Goal: Feedback & Contribution: Leave review/rating

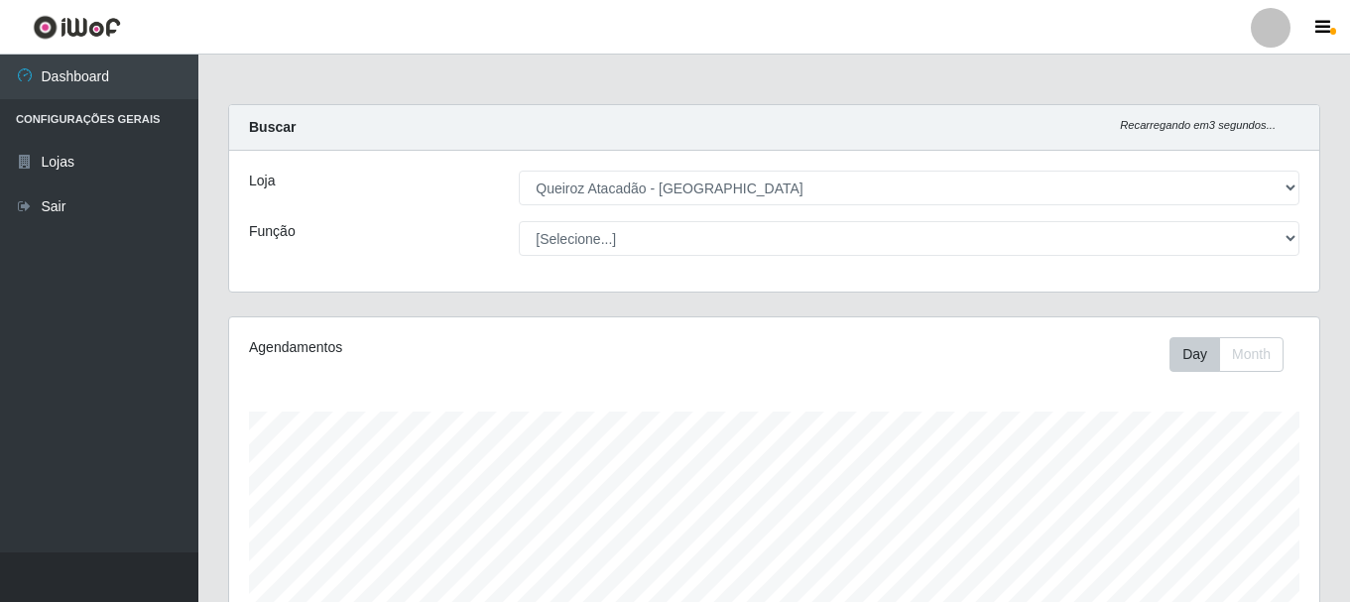
select select "464"
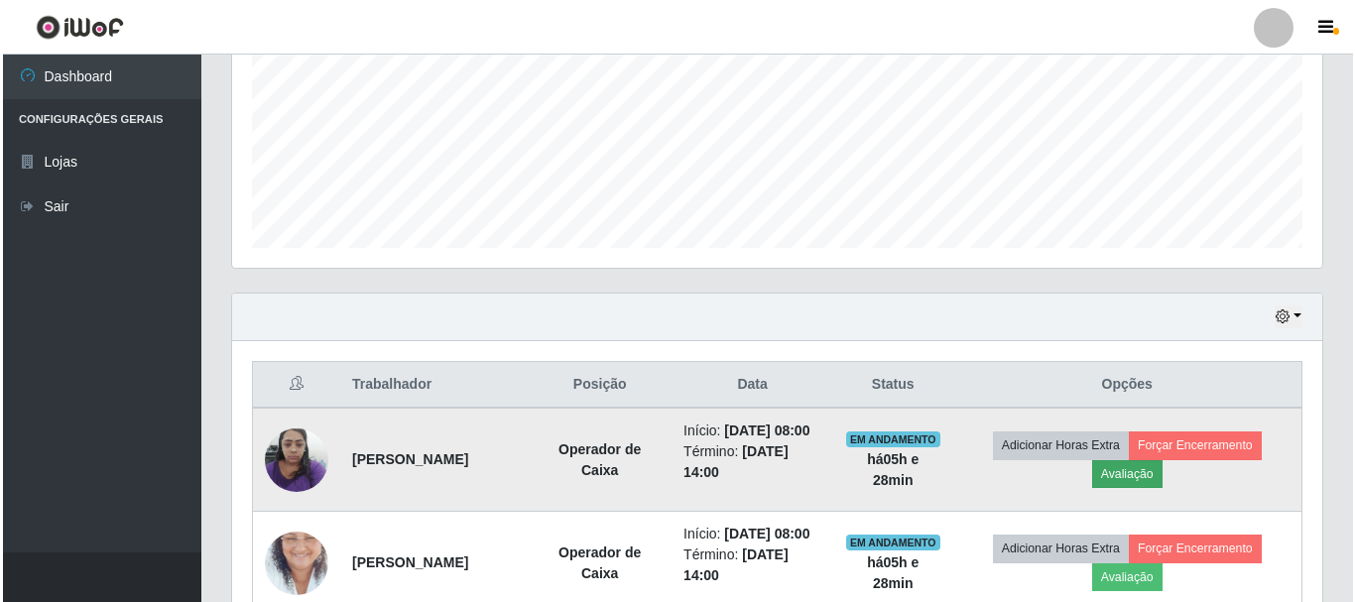
scroll to position [412, 1090]
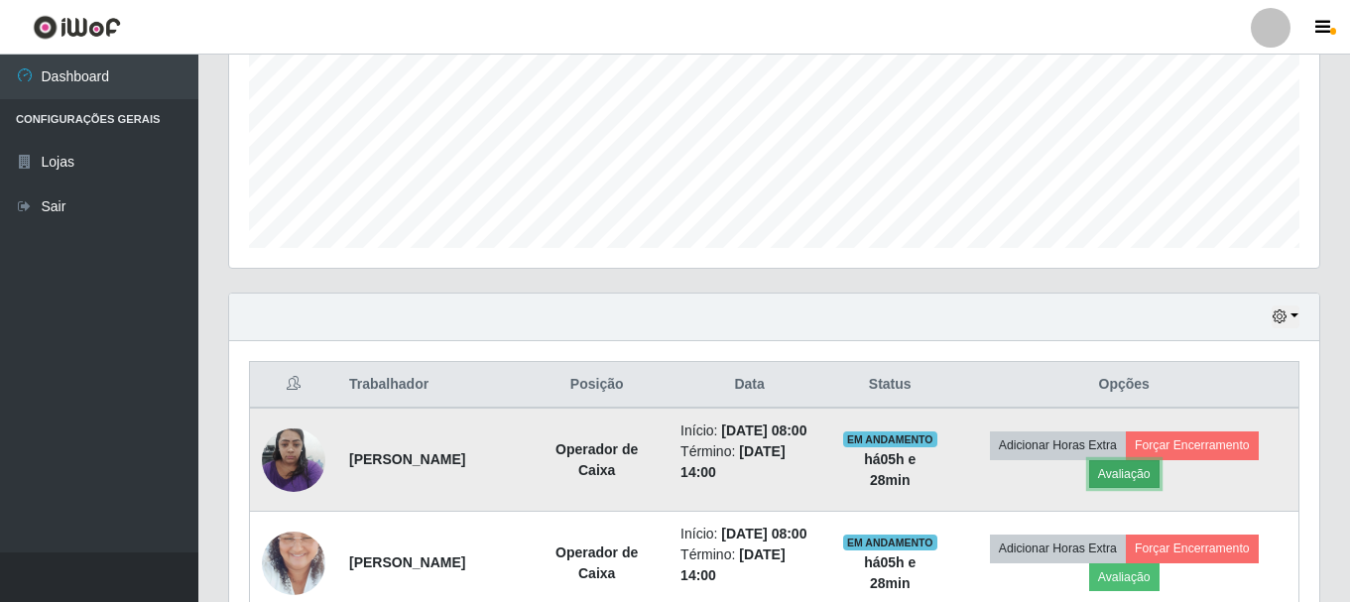
click at [1148, 482] on button "Avaliação" at bounding box center [1124, 474] width 70 height 28
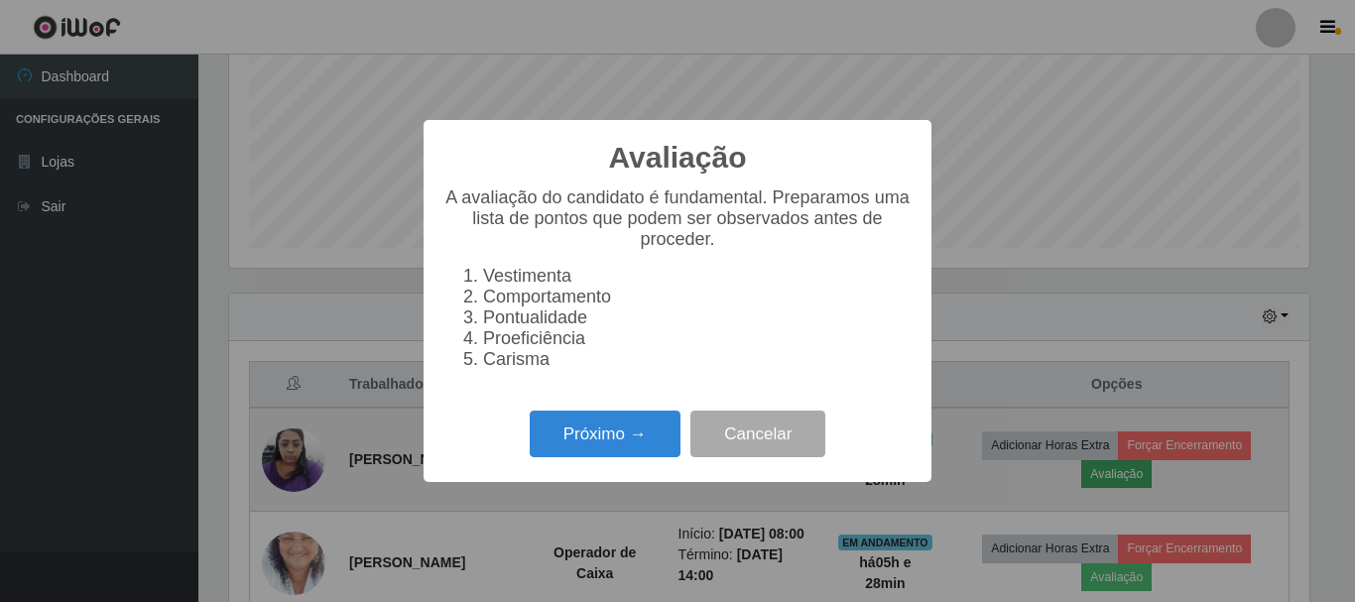
scroll to position [412, 1081]
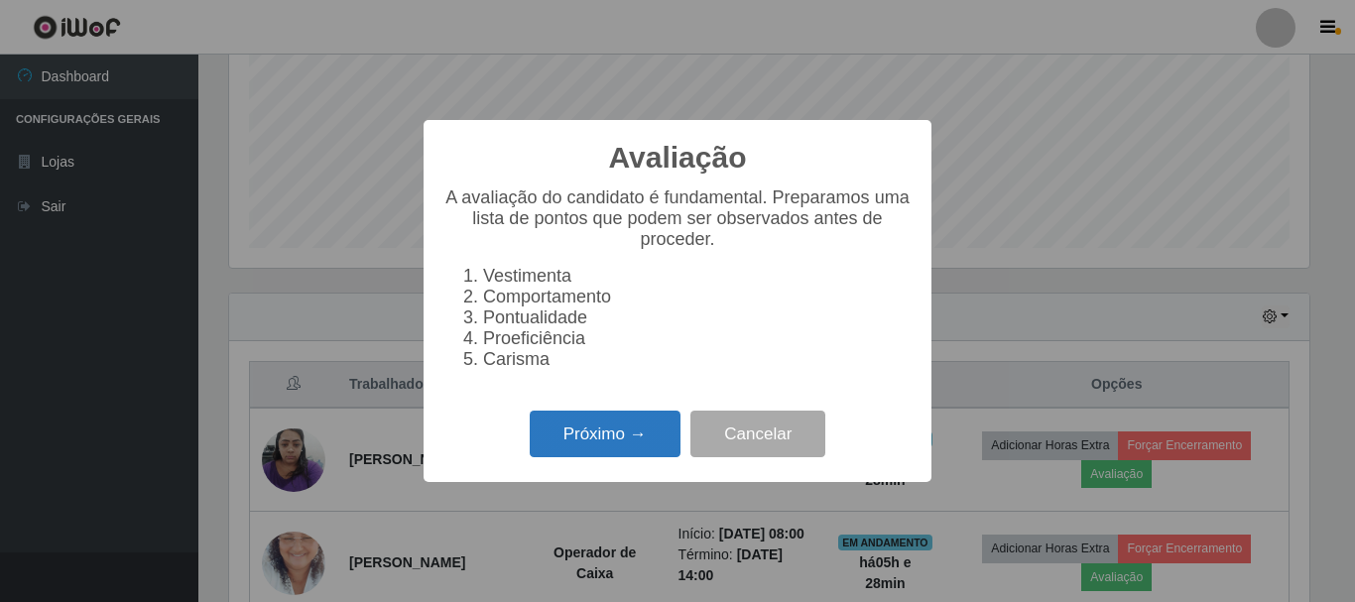
click at [582, 440] on button "Próximo →" at bounding box center [605, 434] width 151 height 47
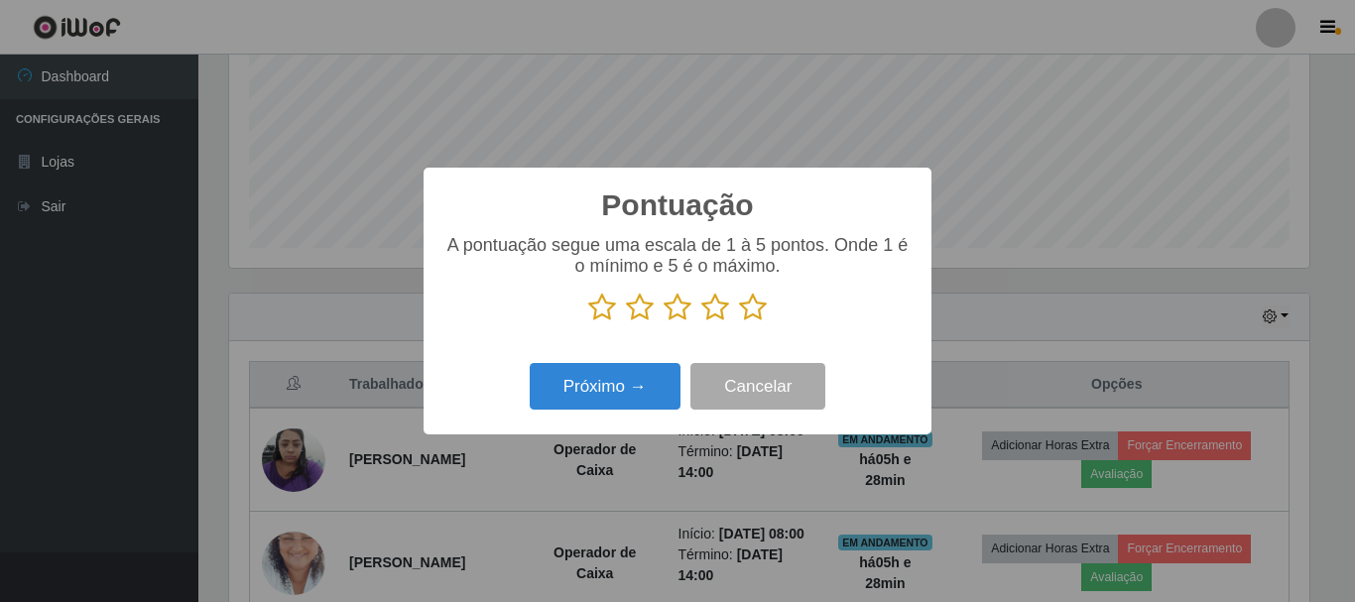
click at [755, 309] on icon at bounding box center [753, 308] width 28 height 30
click at [739, 322] on input "radio" at bounding box center [739, 322] width 0 height 0
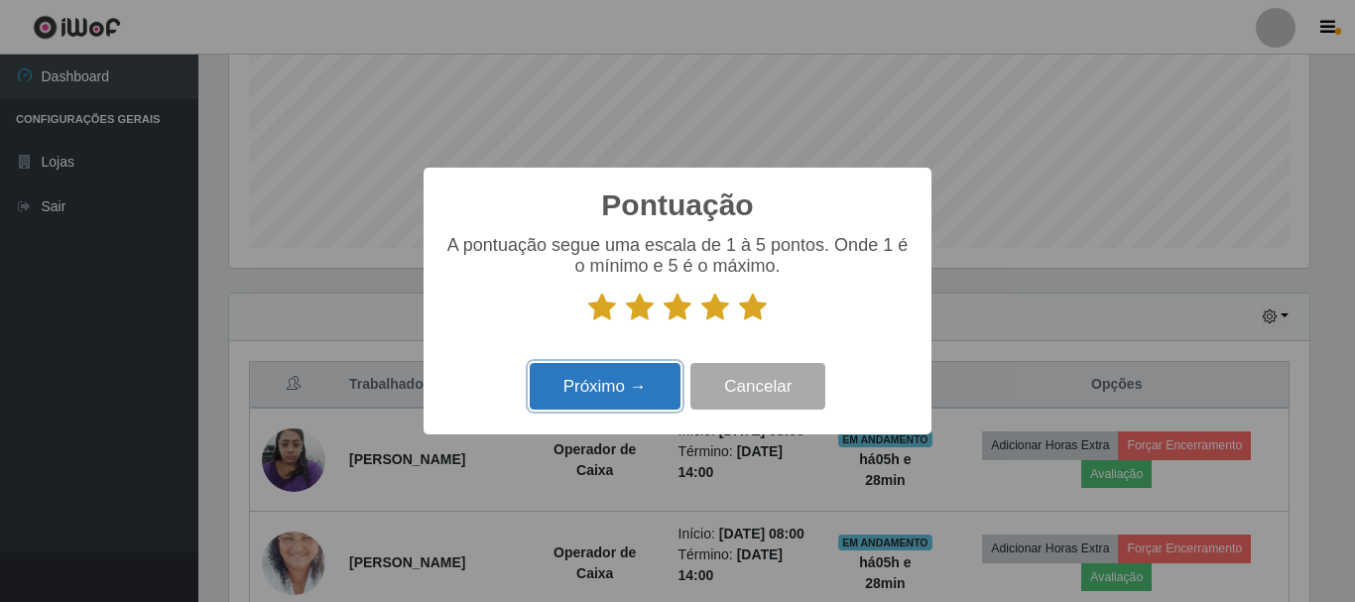
click at [644, 382] on button "Próximo →" at bounding box center [605, 386] width 151 height 47
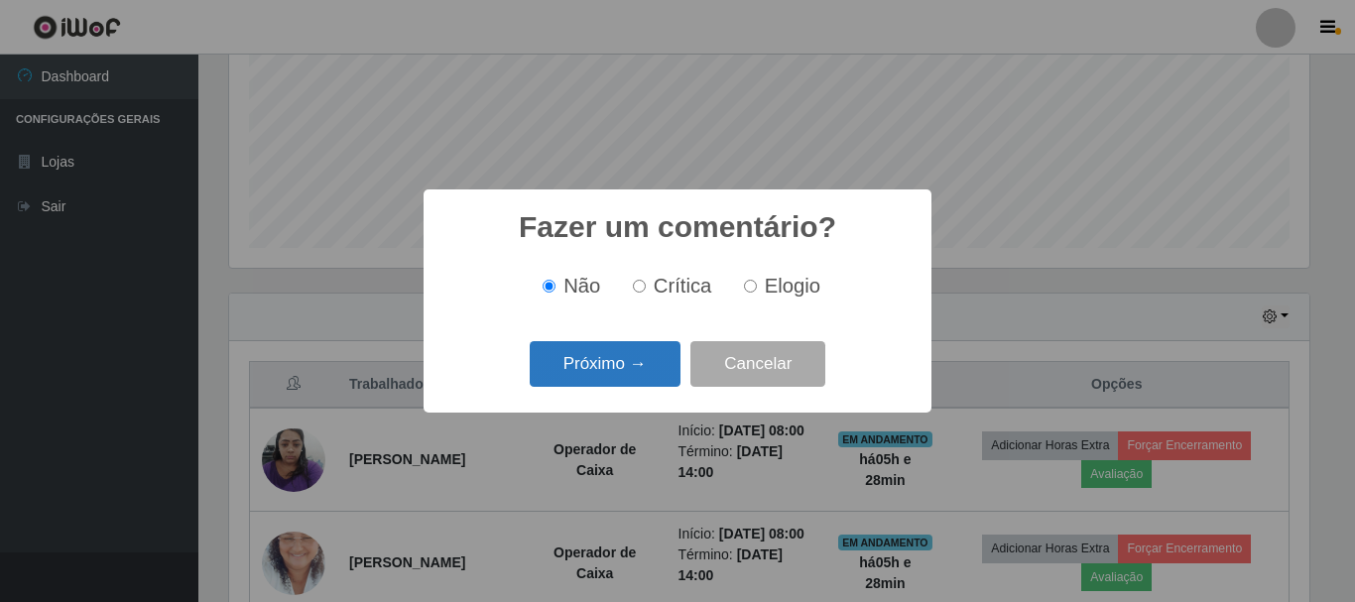
click at [622, 377] on button "Próximo →" at bounding box center [605, 364] width 151 height 47
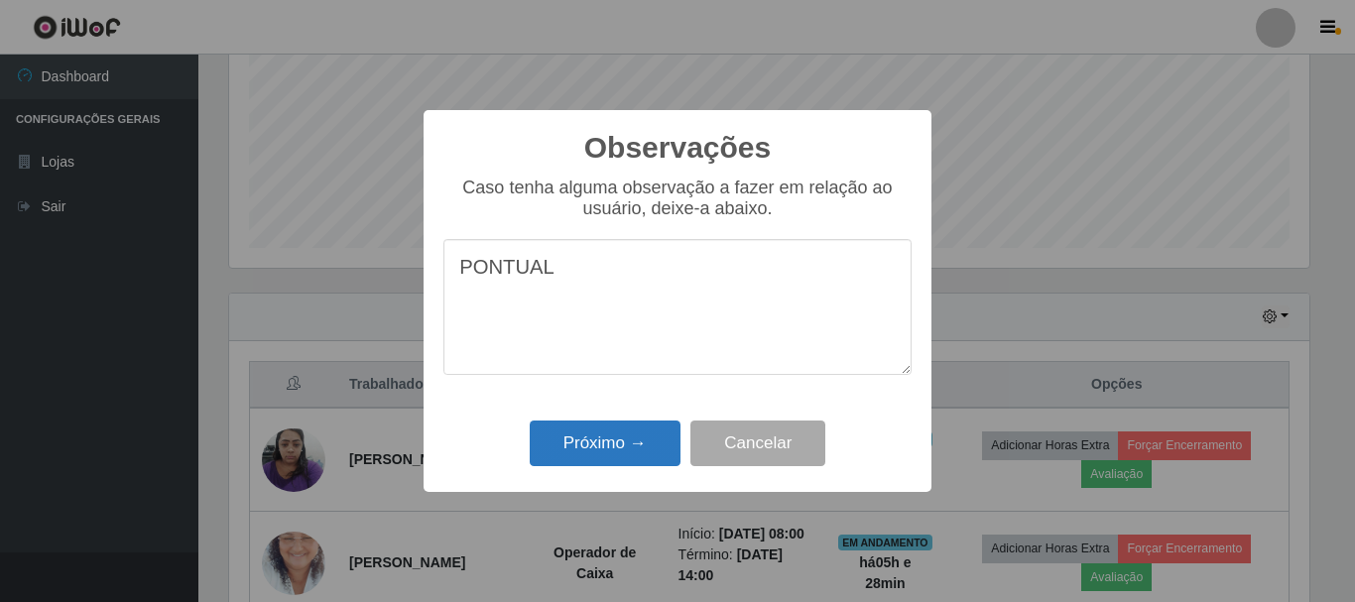
type textarea "PONTUAL"
click at [650, 438] on button "Próximo →" at bounding box center [605, 444] width 151 height 47
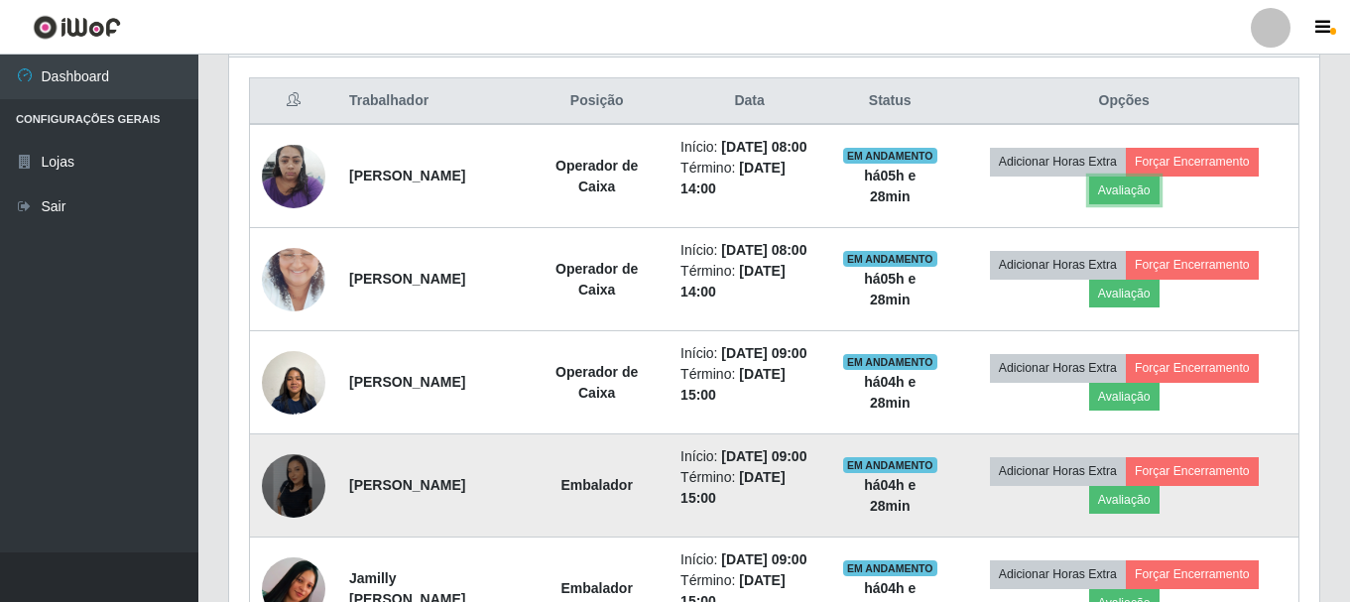
scroll to position [858, 0]
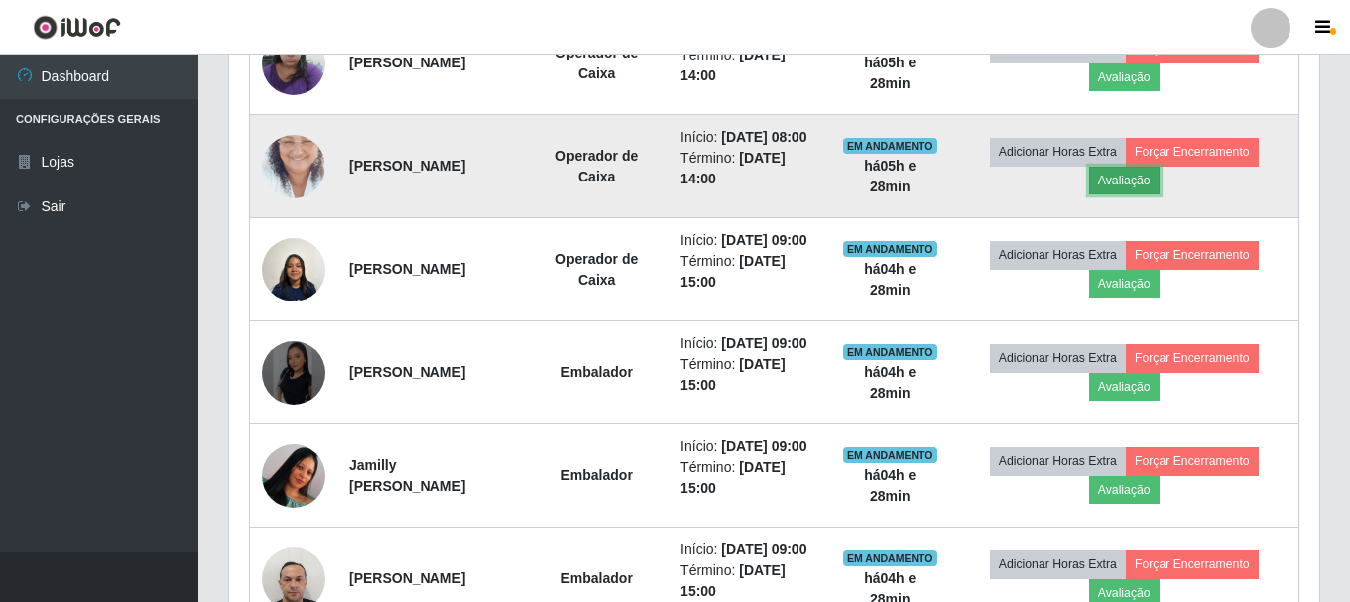
click at [1147, 194] on button "Avaliação" at bounding box center [1124, 181] width 70 height 28
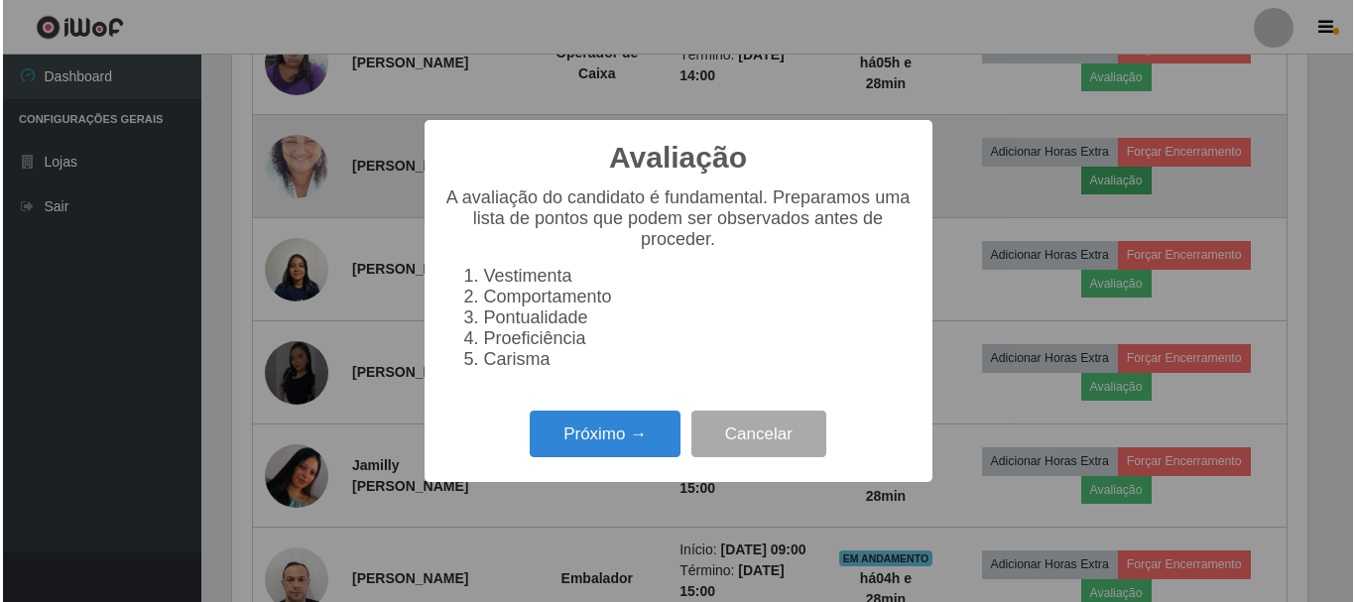
scroll to position [412, 1081]
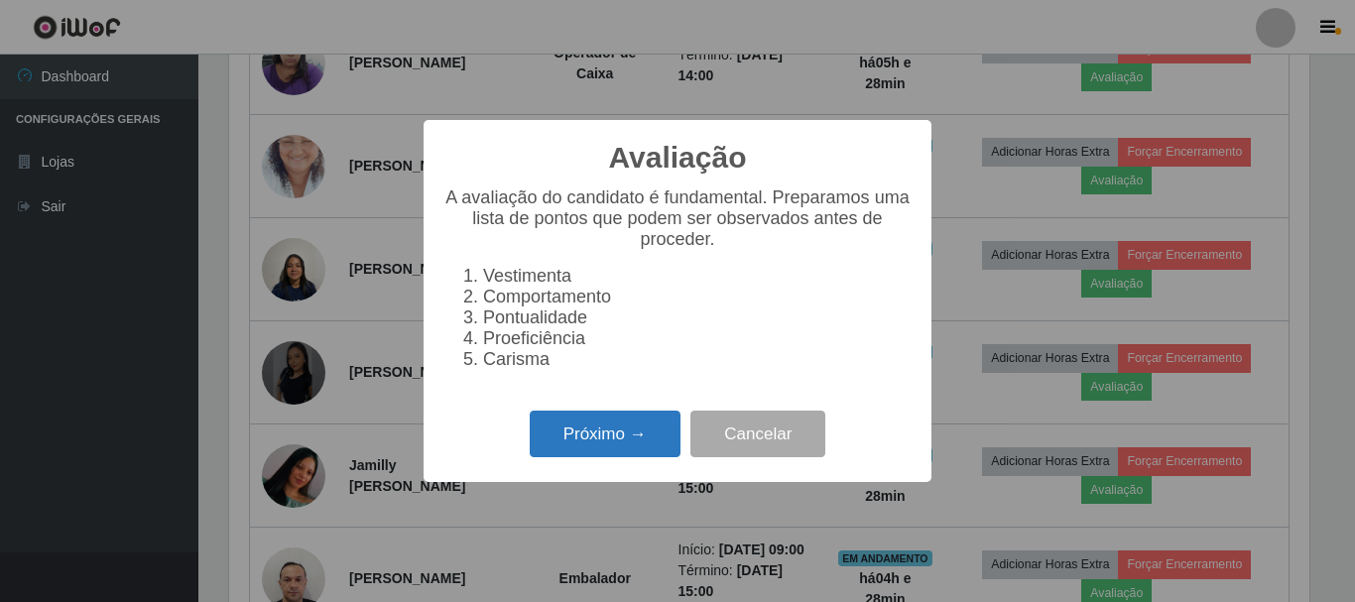
click at [569, 454] on button "Próximo →" at bounding box center [605, 434] width 151 height 47
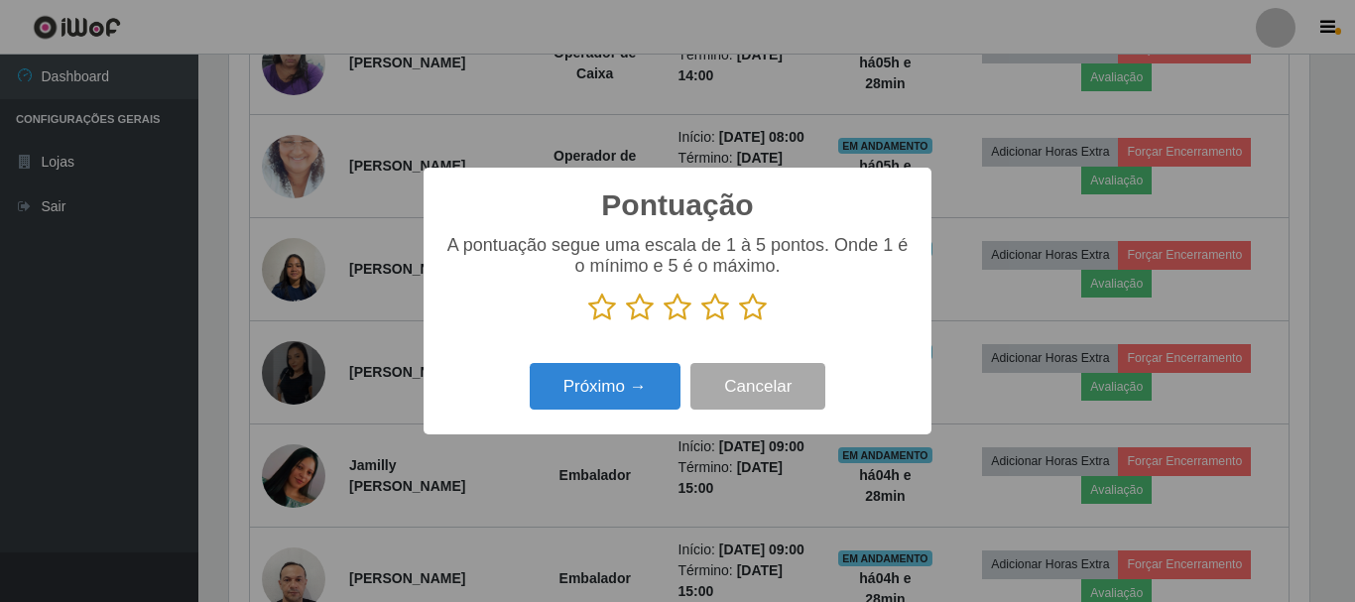
scroll to position [991804, 991135]
click at [760, 312] on icon at bounding box center [753, 308] width 28 height 30
click at [739, 322] on input "radio" at bounding box center [739, 322] width 0 height 0
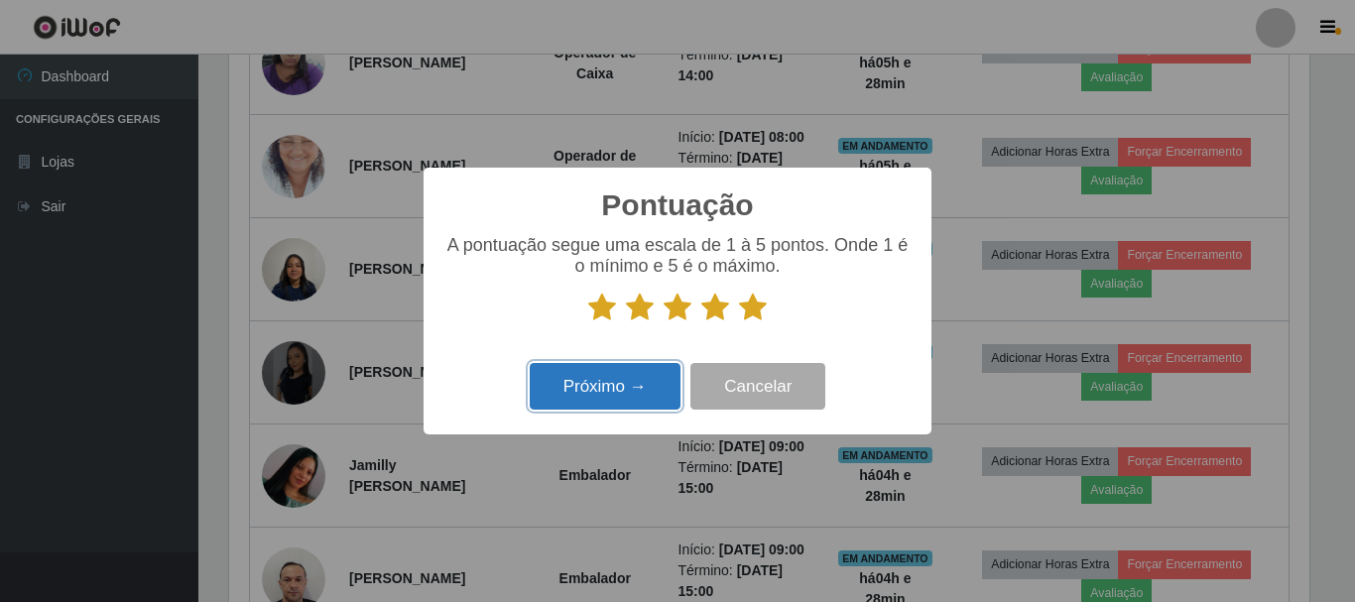
click at [620, 395] on button "Próximo →" at bounding box center [605, 386] width 151 height 47
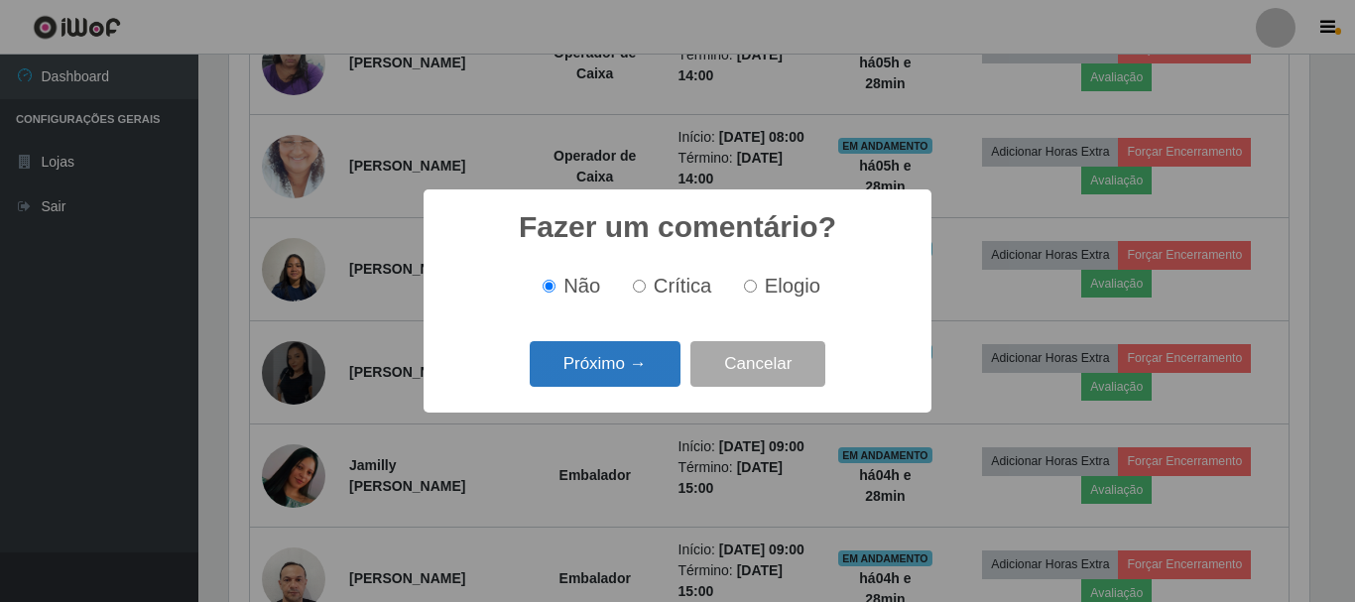
click at [634, 366] on button "Próximo →" at bounding box center [605, 364] width 151 height 47
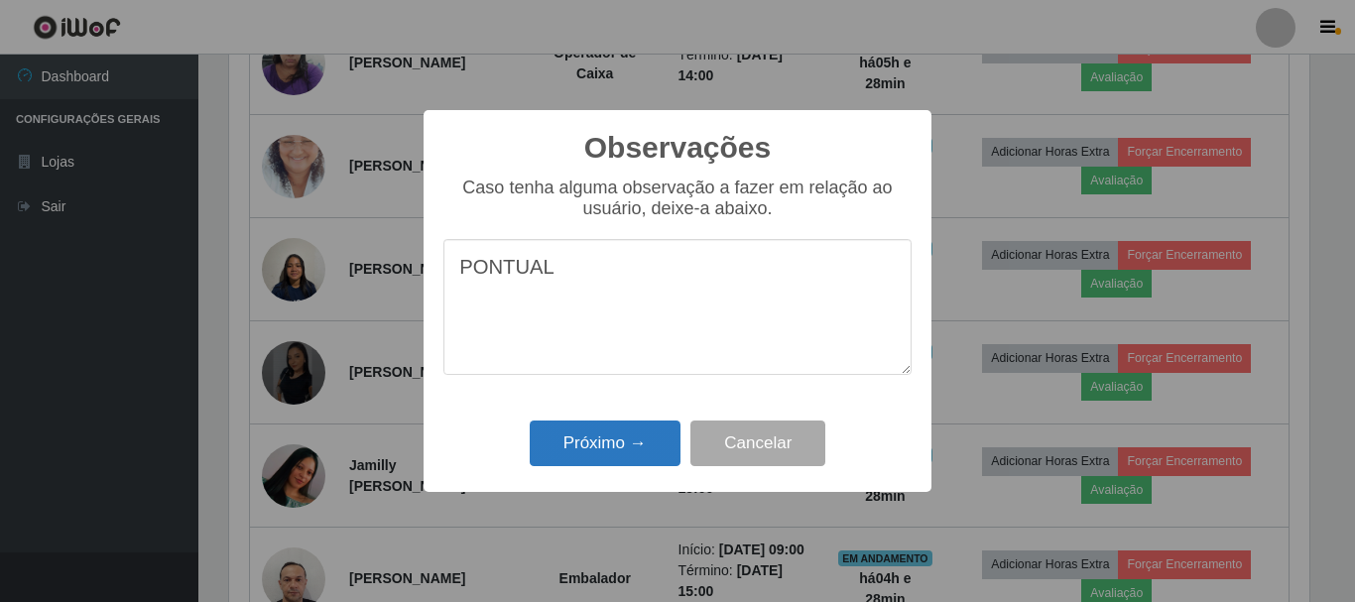
type textarea "PONTUAL"
click at [584, 442] on button "Próximo →" at bounding box center [605, 444] width 151 height 47
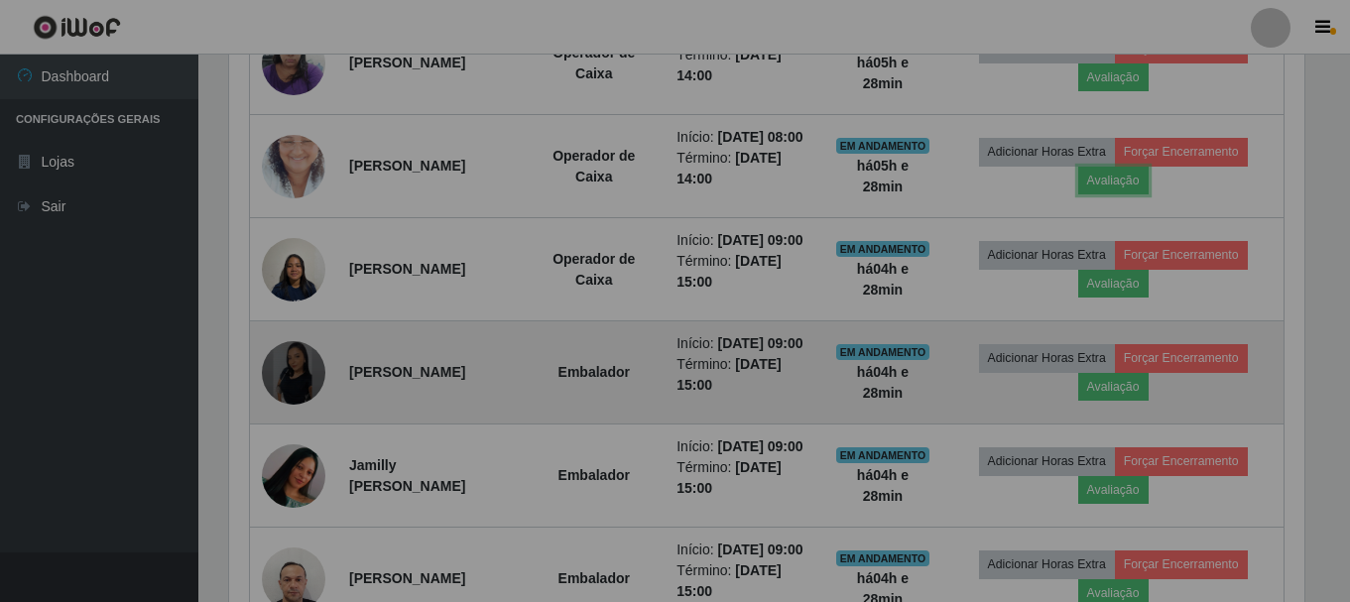
scroll to position [412, 1090]
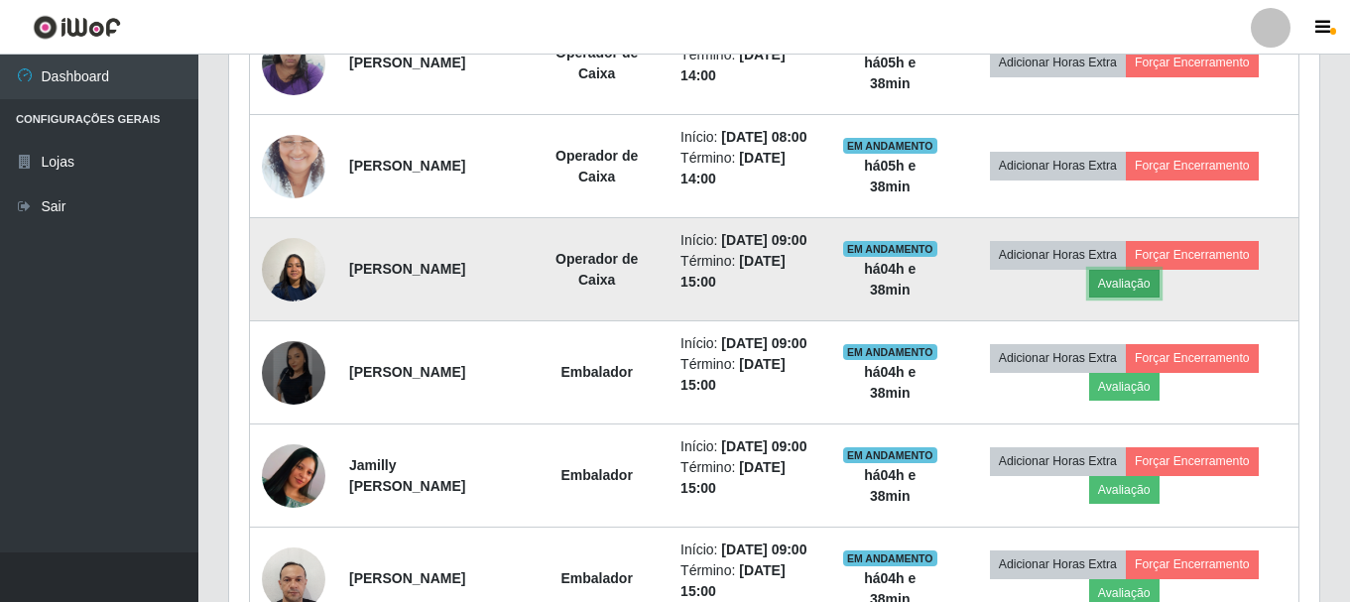
click at [1150, 298] on button "Avaliação" at bounding box center [1124, 284] width 70 height 28
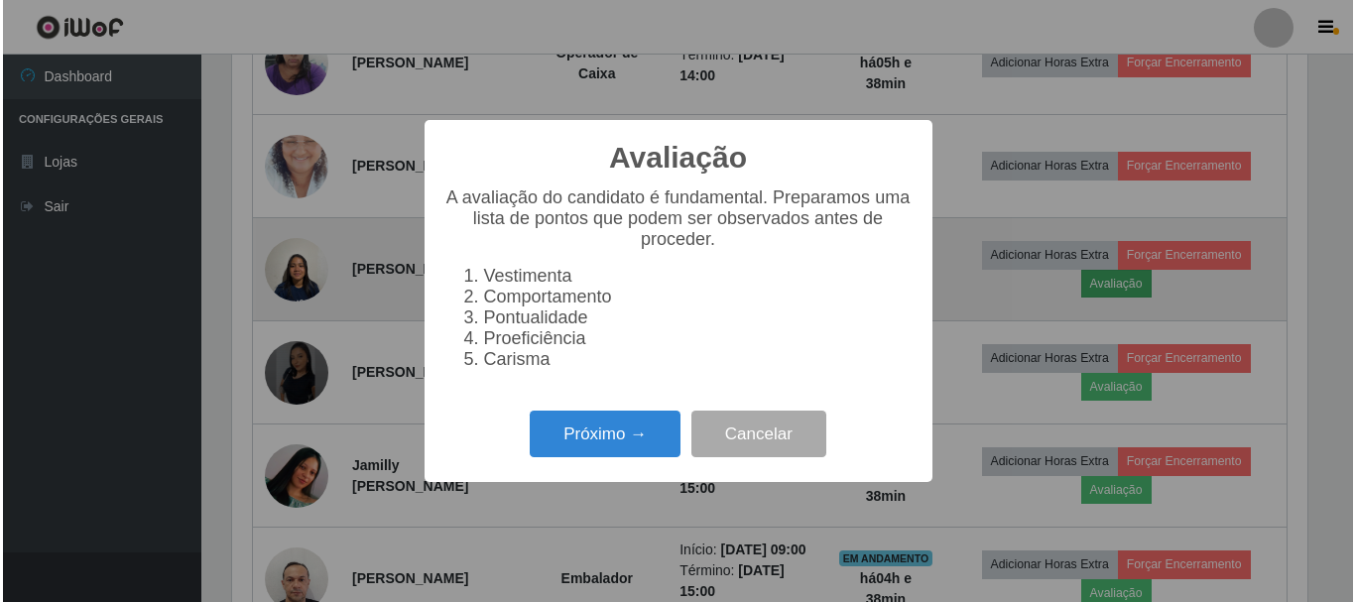
scroll to position [412, 1081]
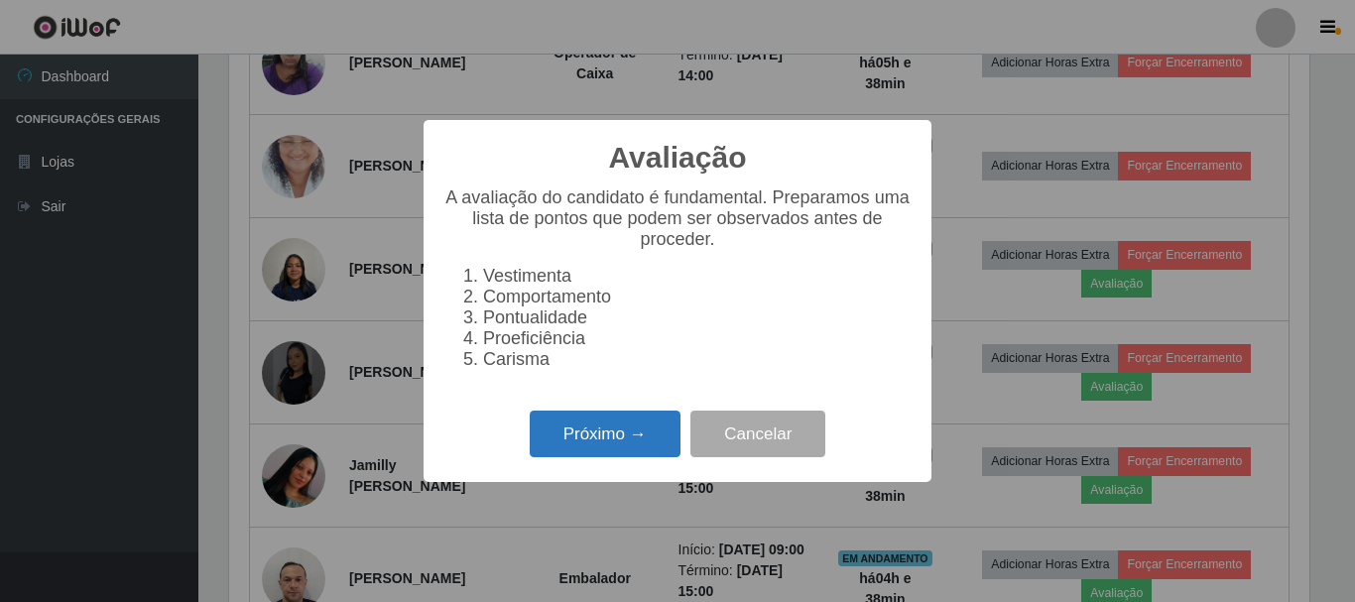
click at [554, 445] on button "Próximo →" at bounding box center [605, 434] width 151 height 47
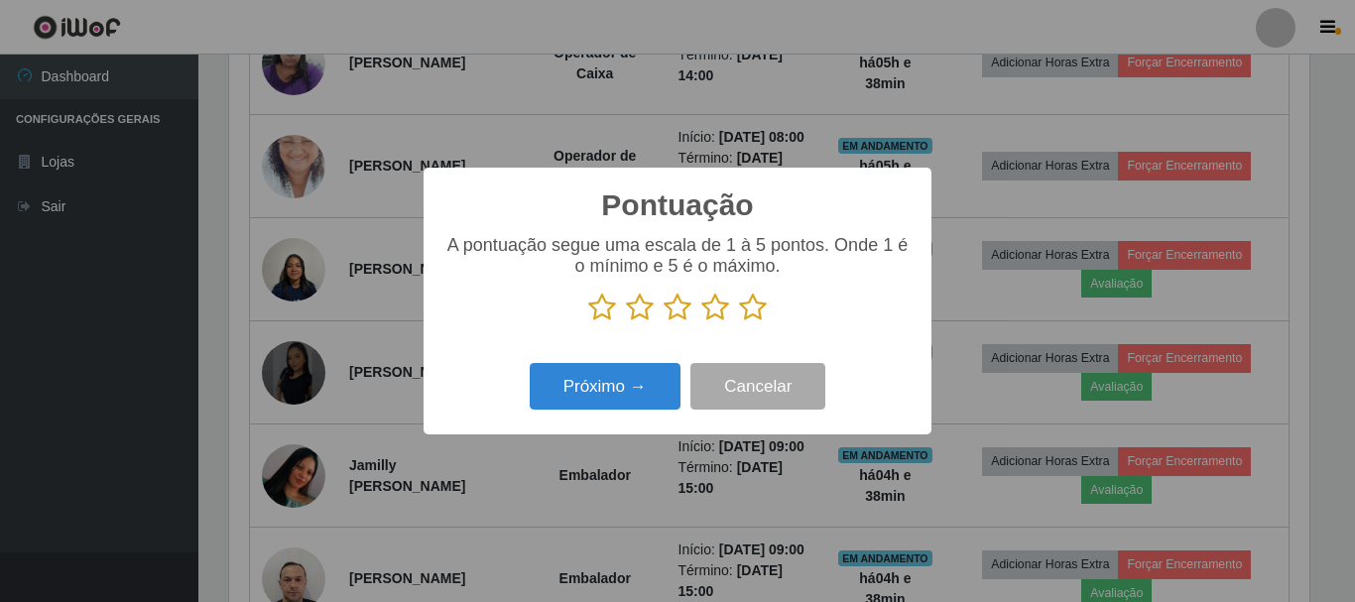
scroll to position [991804, 991135]
click at [750, 310] on icon at bounding box center [753, 308] width 28 height 30
click at [739, 322] on input "radio" at bounding box center [739, 322] width 0 height 0
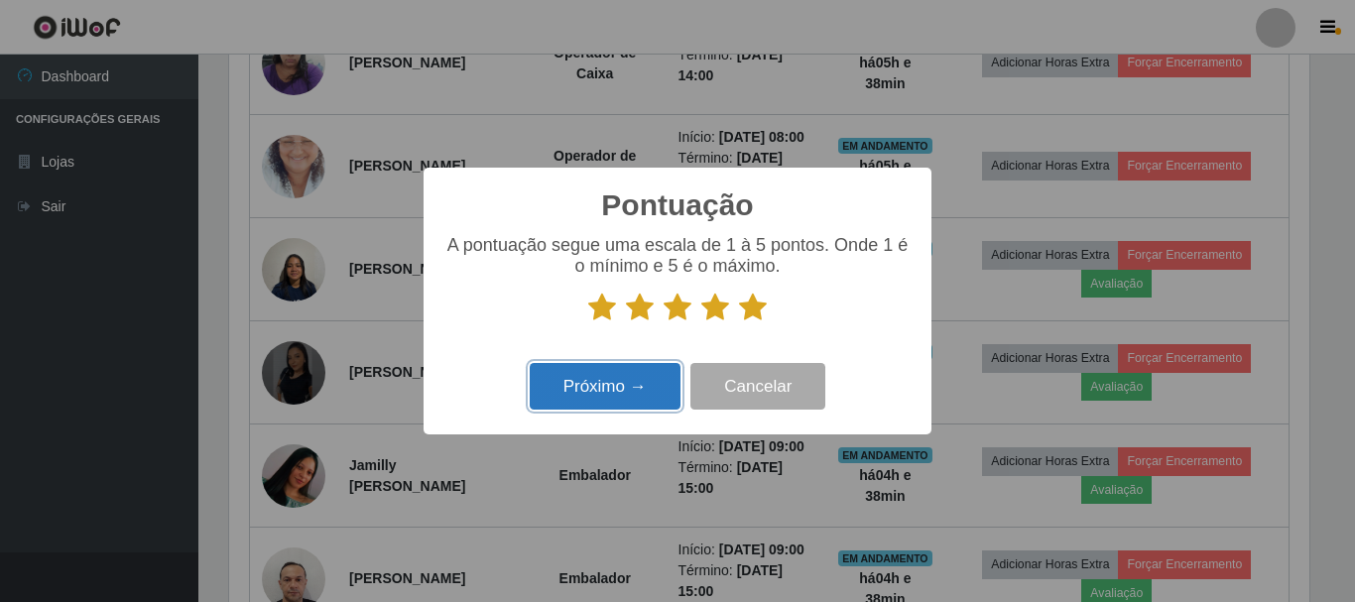
click at [643, 382] on button "Próximo →" at bounding box center [605, 386] width 151 height 47
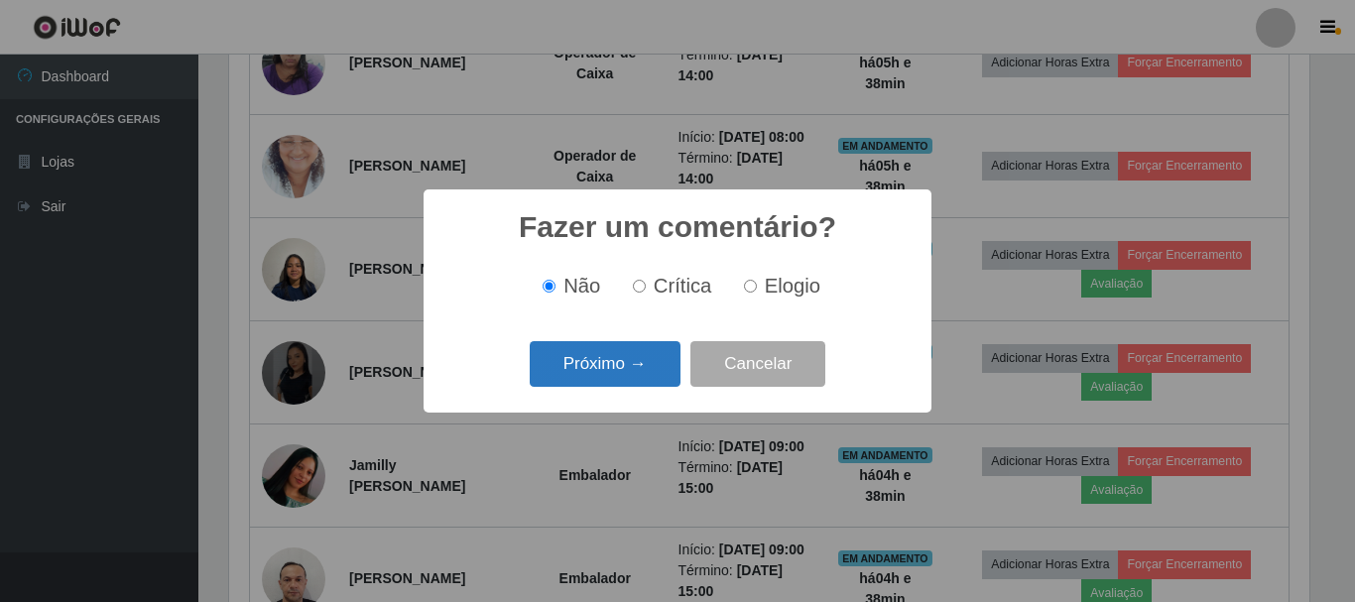
click at [641, 373] on button "Próximo →" at bounding box center [605, 364] width 151 height 47
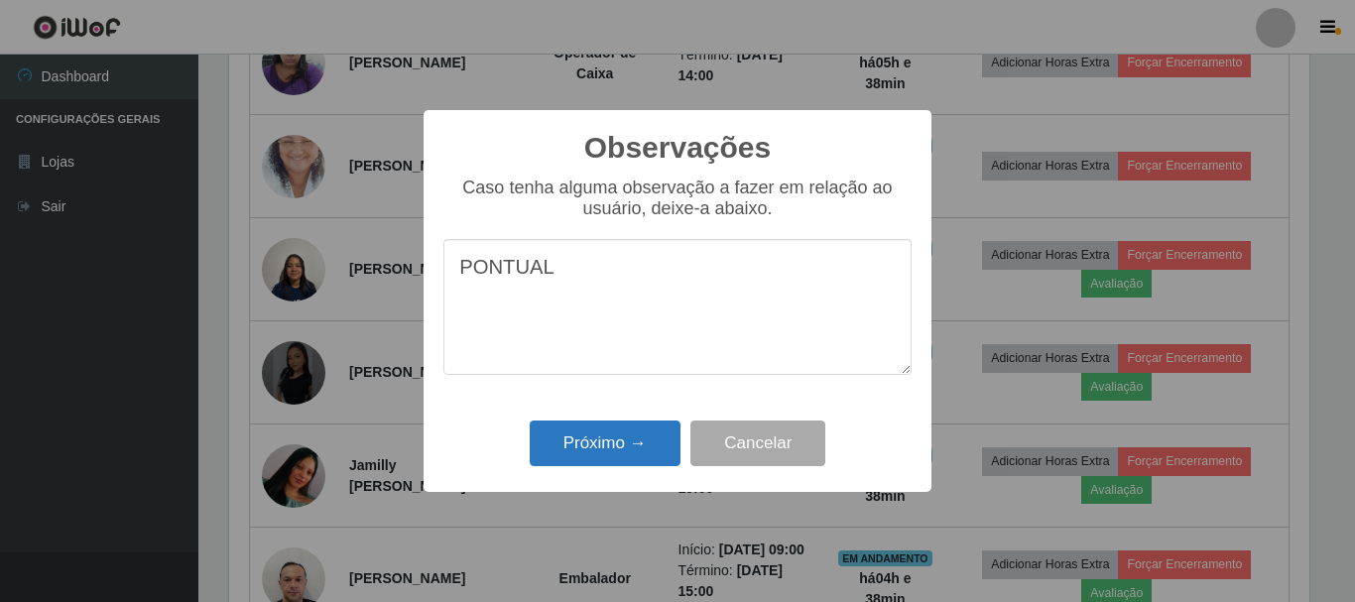
type textarea "PONTUAL"
click at [619, 448] on button "Próximo →" at bounding box center [605, 444] width 151 height 47
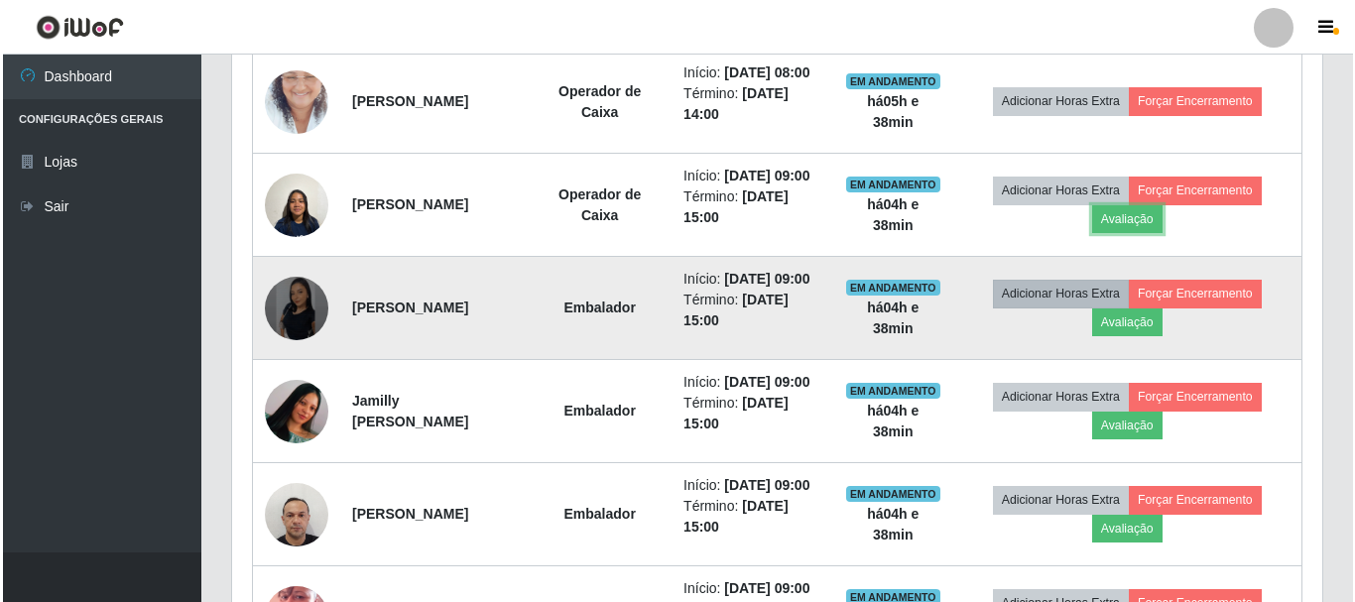
scroll to position [957, 0]
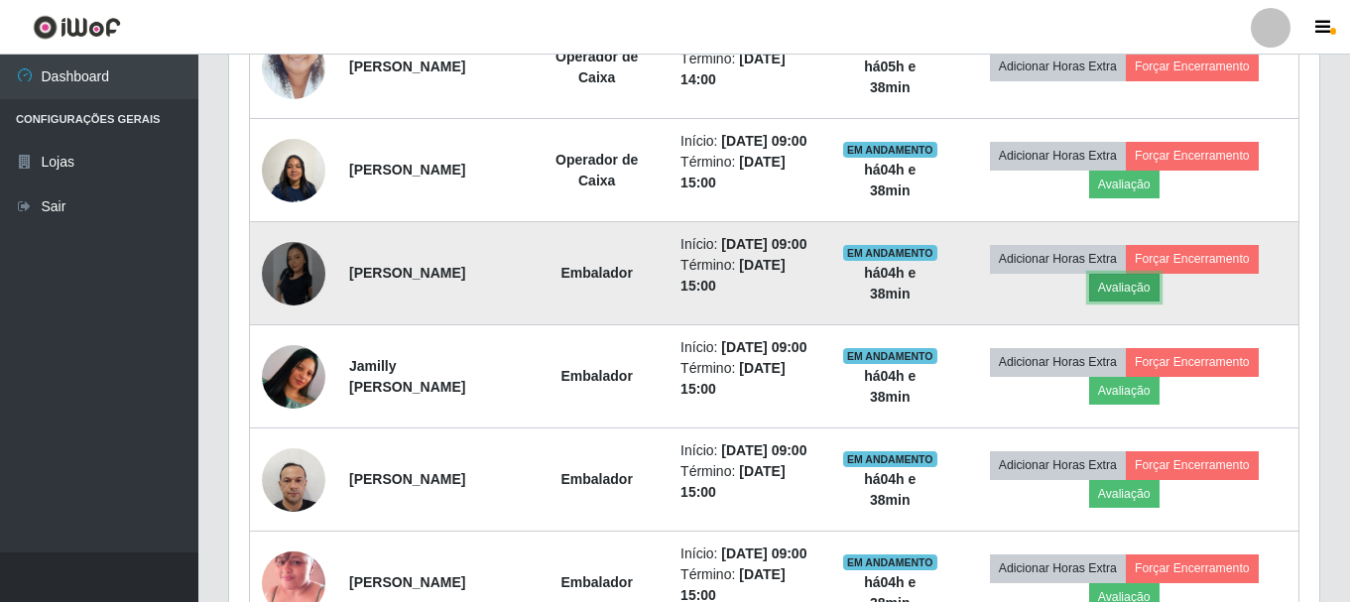
click at [1152, 302] on button "Avaliação" at bounding box center [1124, 288] width 70 height 28
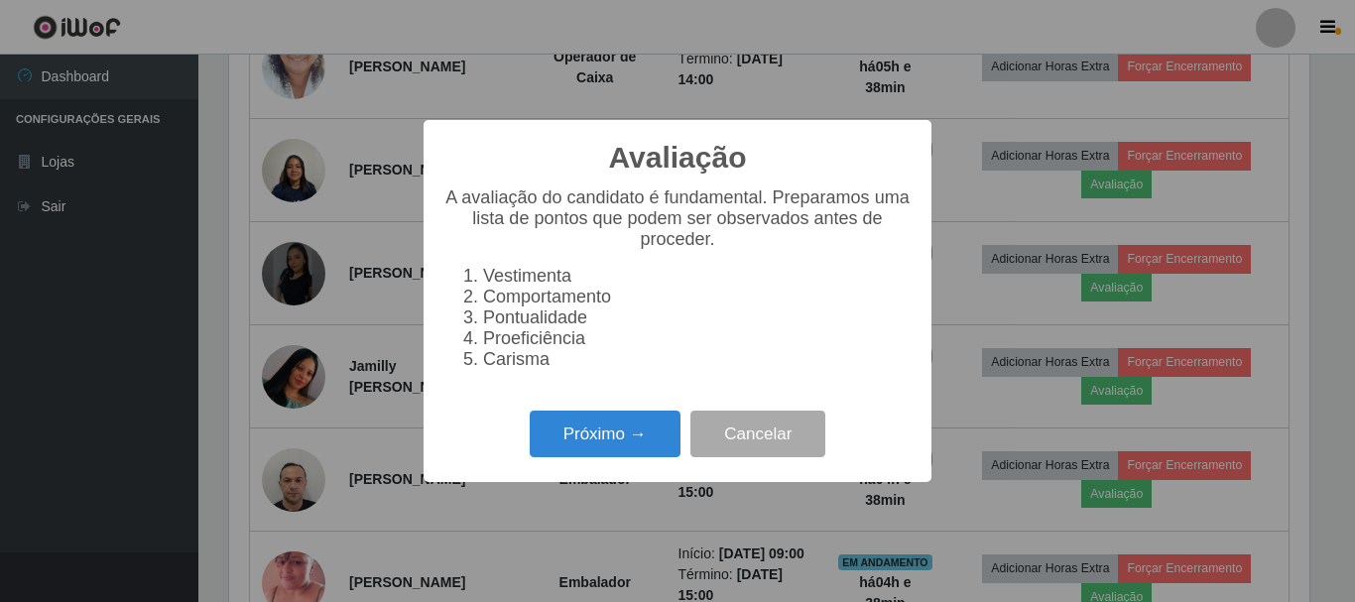
scroll to position [412, 1081]
click at [609, 443] on button "Próximo →" at bounding box center [605, 434] width 151 height 47
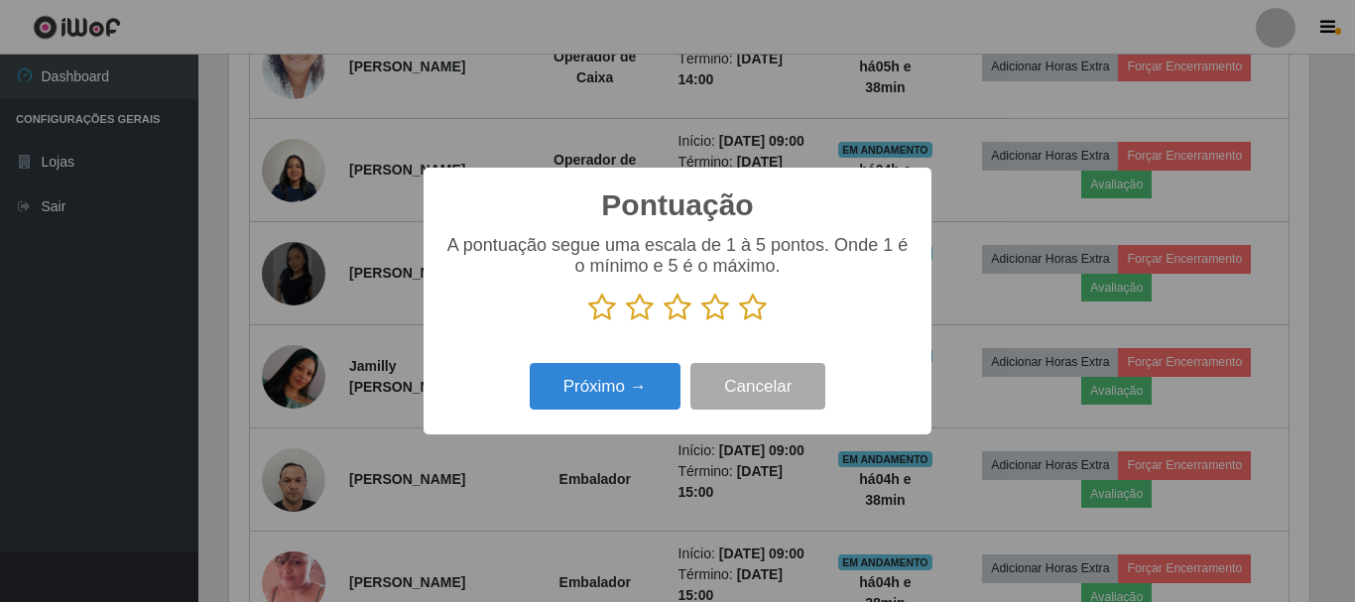
scroll to position [991804, 991135]
click at [750, 307] on icon at bounding box center [753, 308] width 28 height 30
click at [739, 322] on input "radio" at bounding box center [739, 322] width 0 height 0
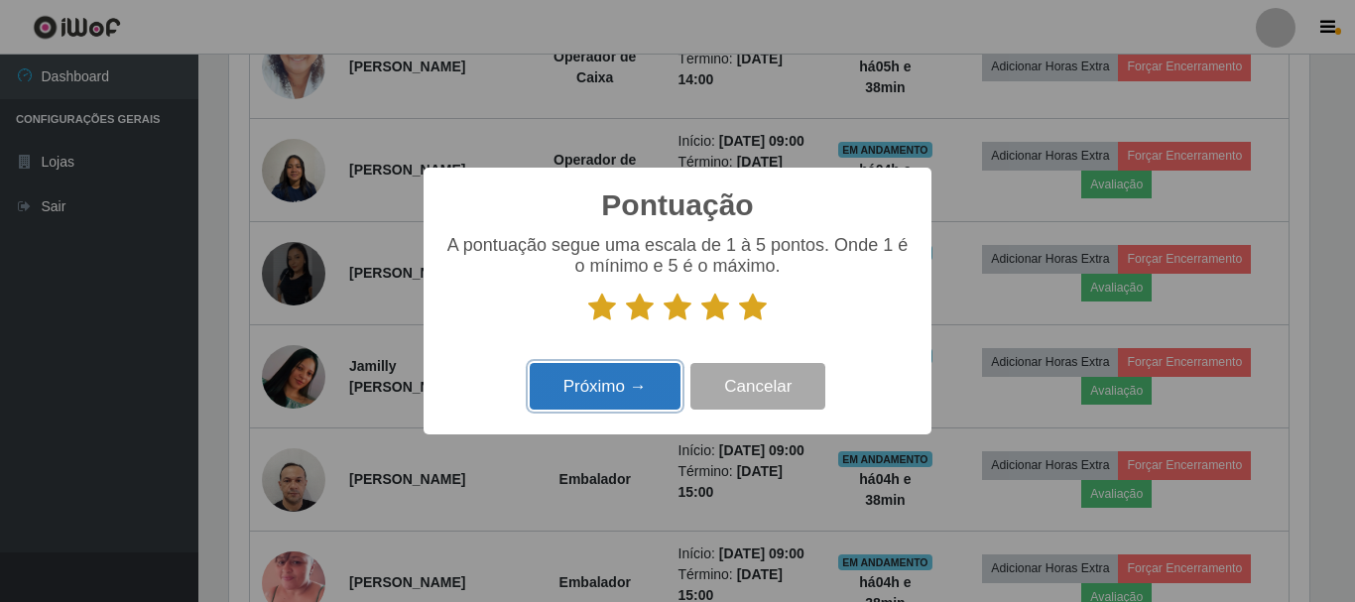
click at [642, 386] on button "Próximo →" at bounding box center [605, 386] width 151 height 47
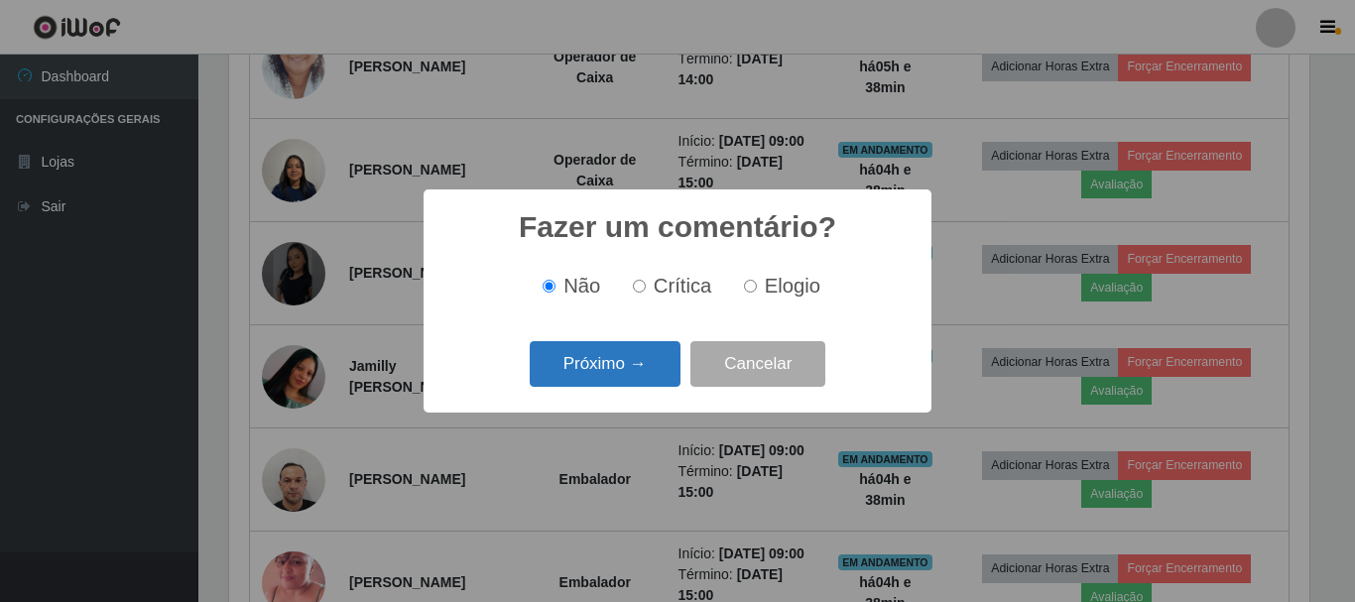
click at [629, 364] on button "Próximo →" at bounding box center [605, 364] width 151 height 47
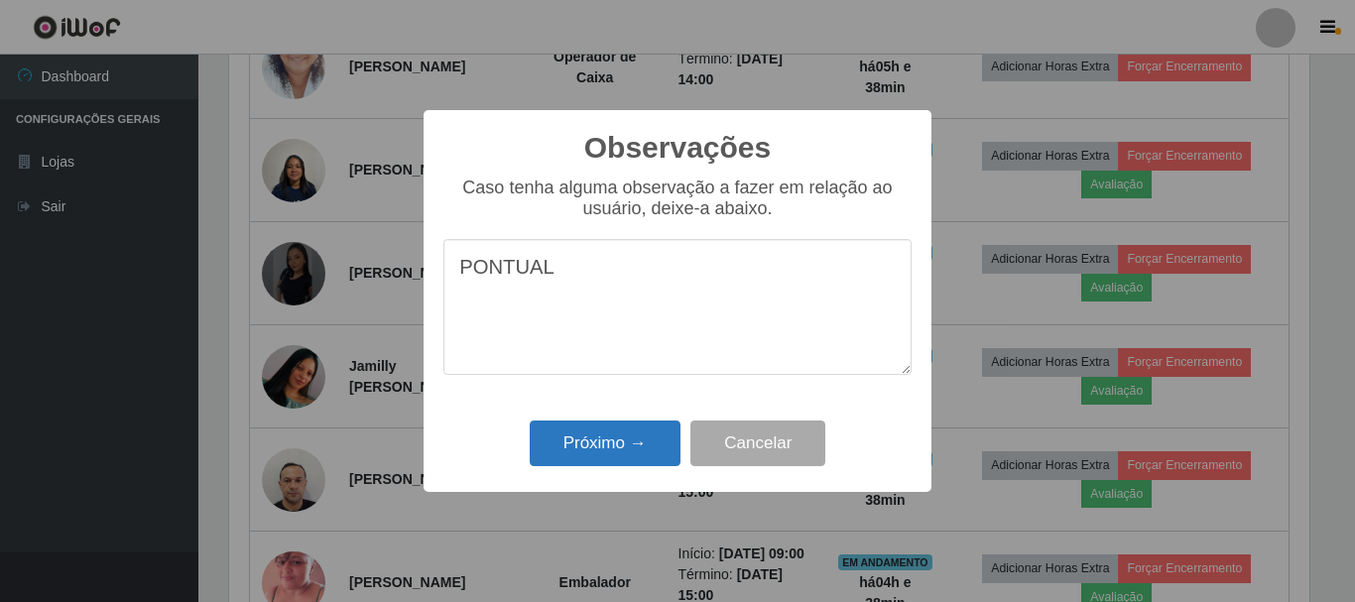
type textarea "PONTUAL"
click at [628, 438] on button "Próximo →" at bounding box center [605, 444] width 151 height 47
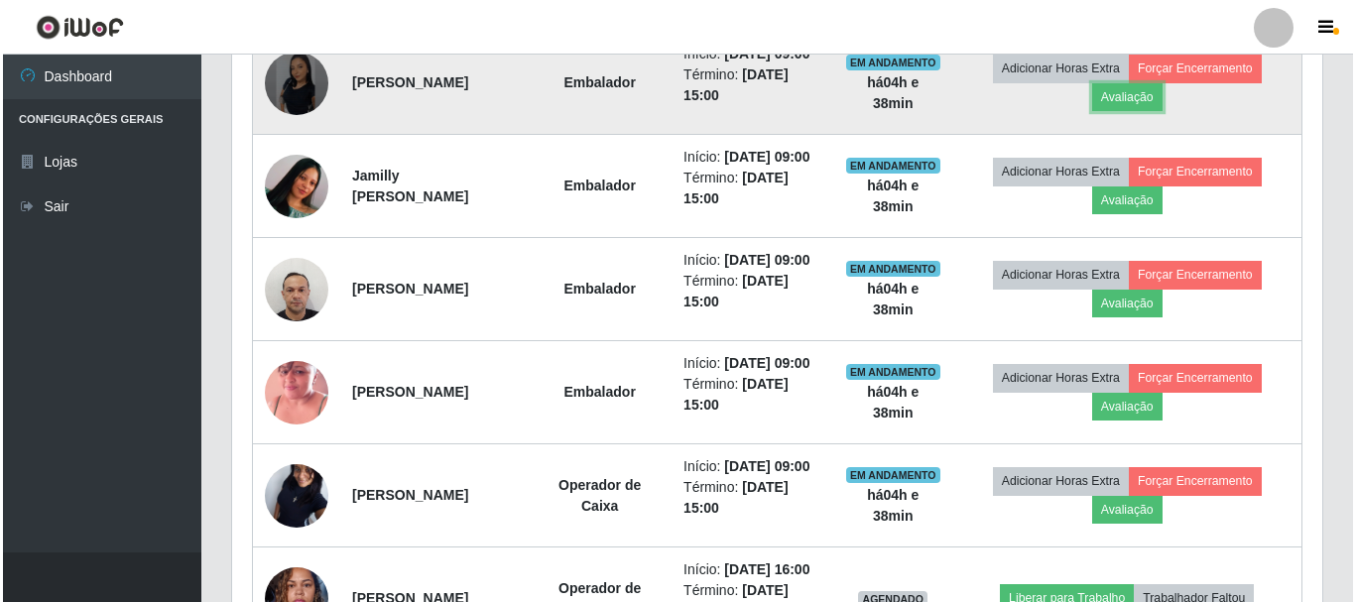
scroll to position [1156, 0]
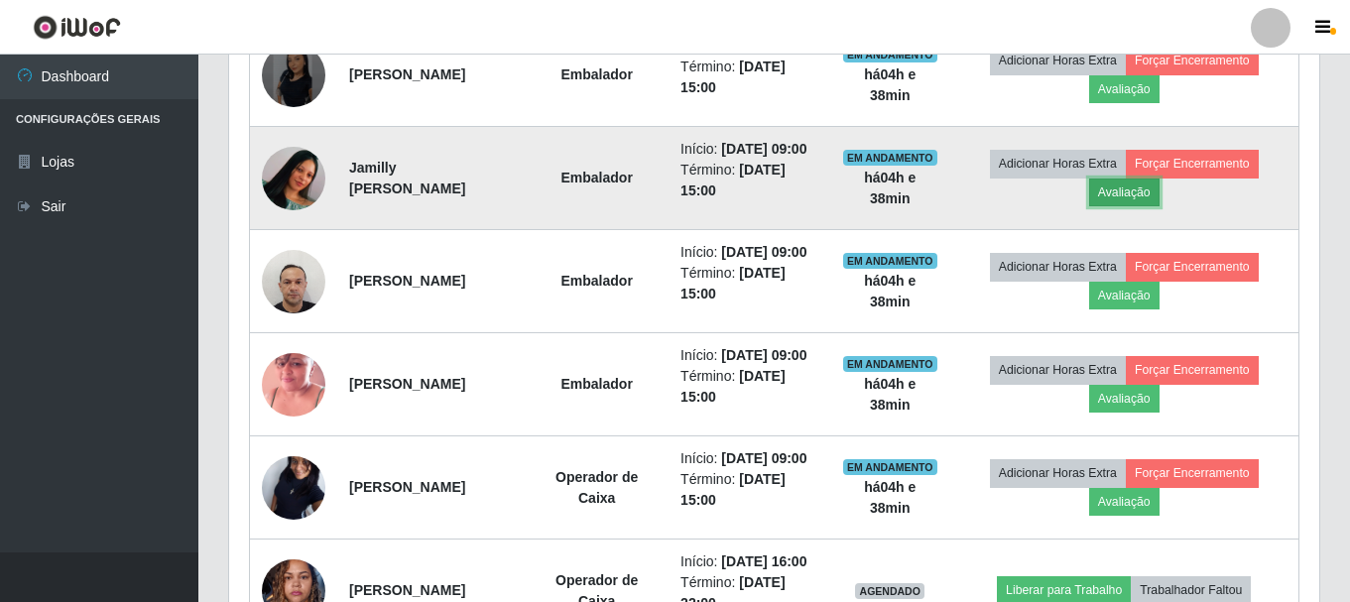
click at [1156, 206] on button "Avaliação" at bounding box center [1124, 193] width 70 height 28
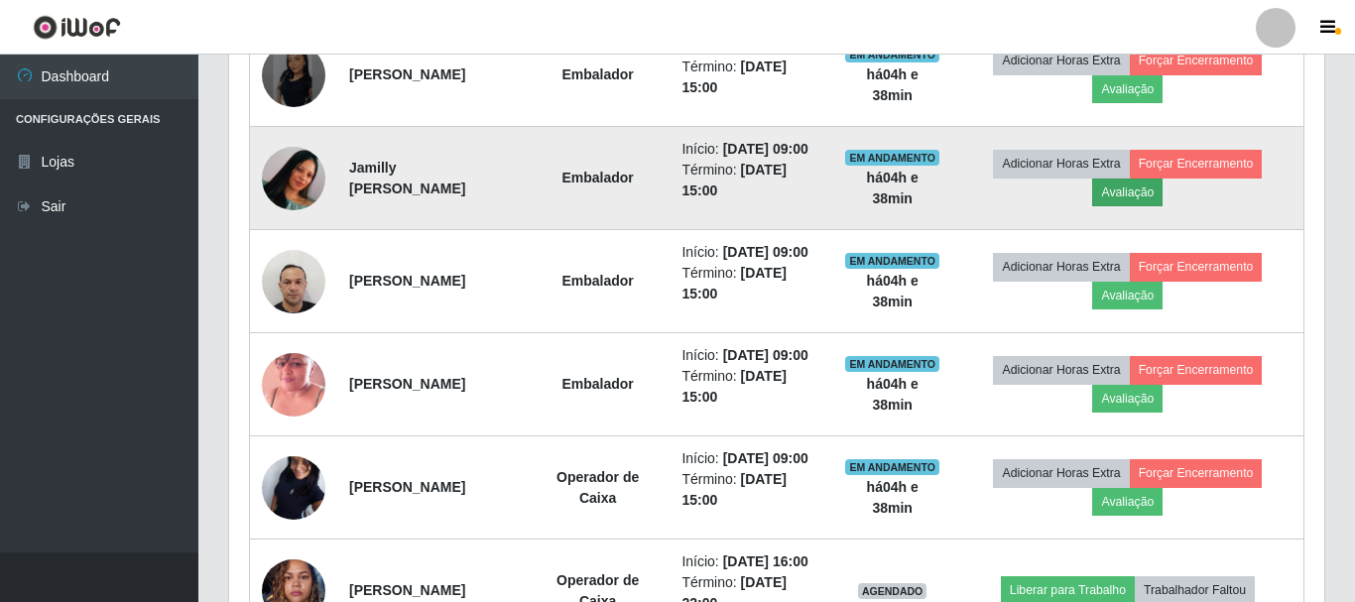
scroll to position [412, 1081]
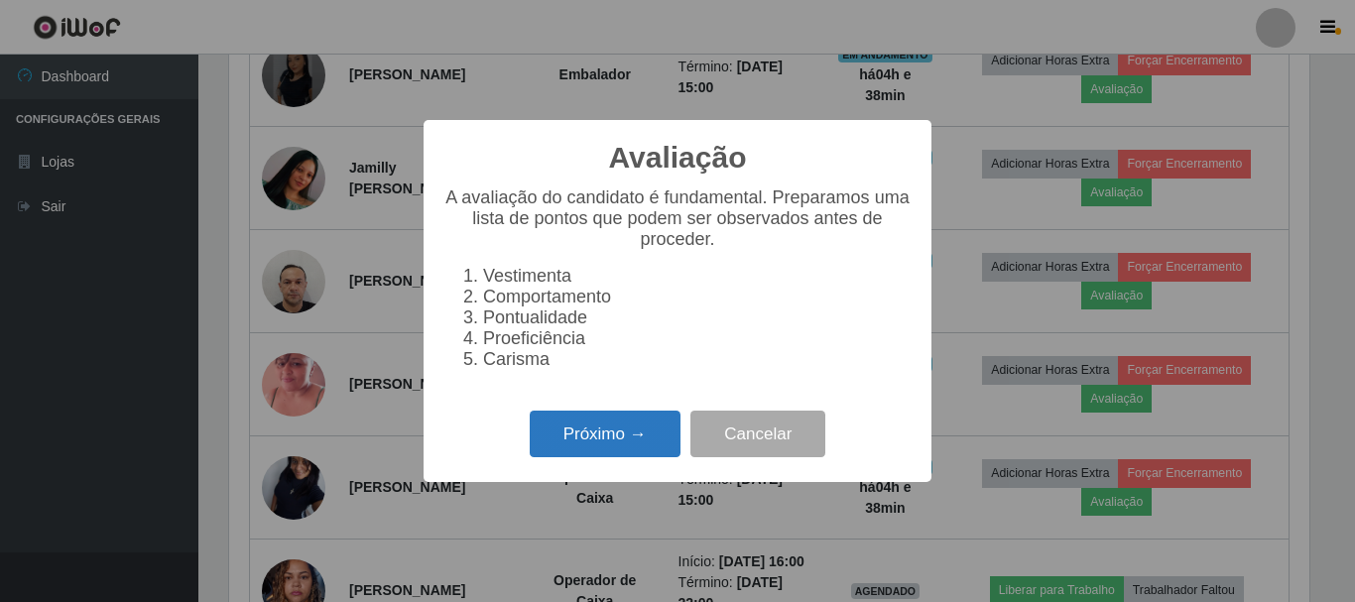
click at [626, 441] on button "Próximo →" at bounding box center [605, 434] width 151 height 47
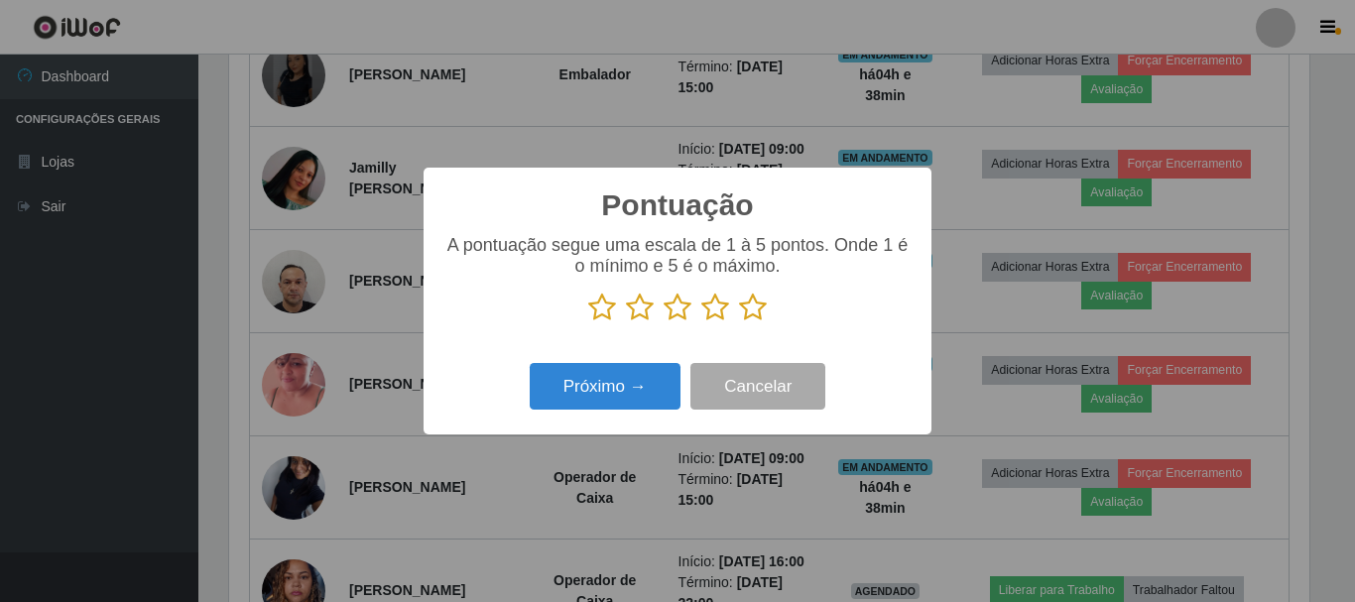
scroll to position [991804, 991135]
click at [751, 309] on icon at bounding box center [753, 308] width 28 height 30
click at [739, 322] on input "radio" at bounding box center [739, 322] width 0 height 0
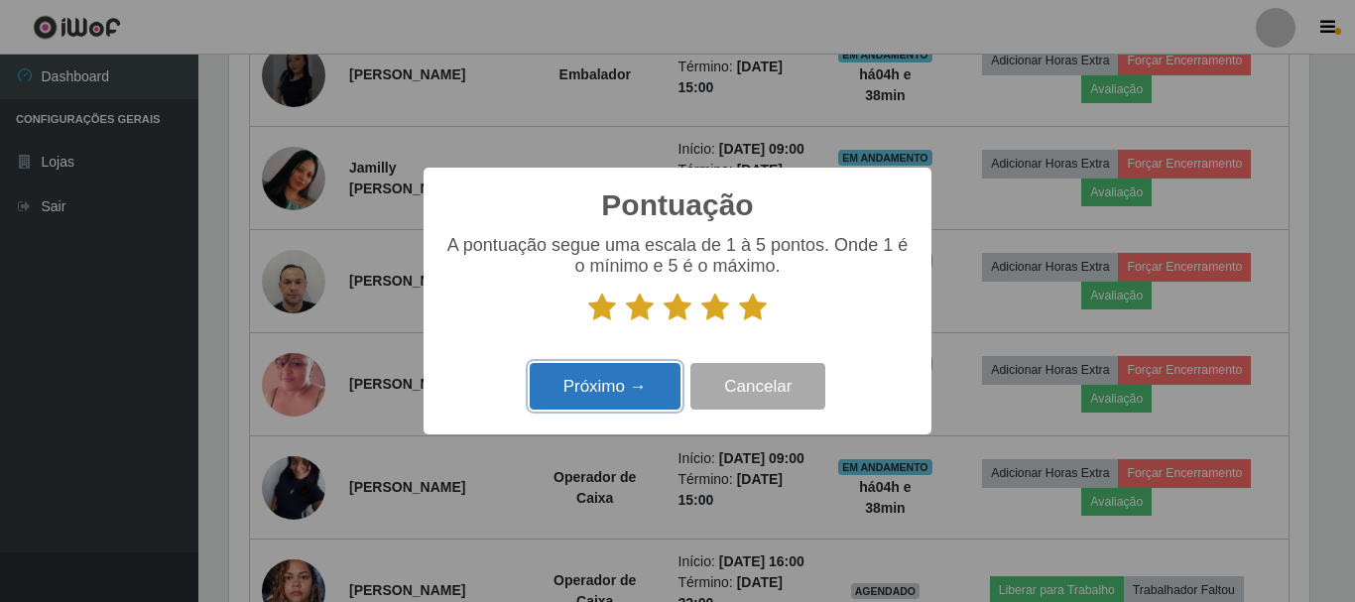
click at [646, 391] on button "Próximo →" at bounding box center [605, 386] width 151 height 47
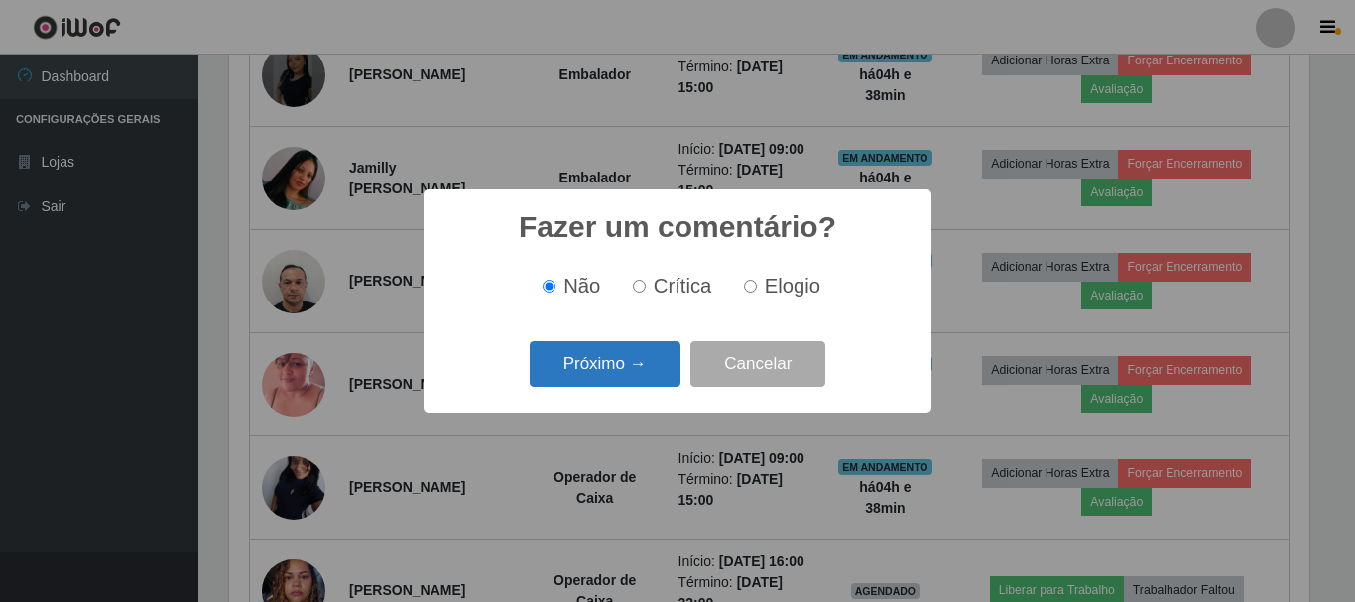
click at [617, 375] on button "Próximo →" at bounding box center [605, 364] width 151 height 47
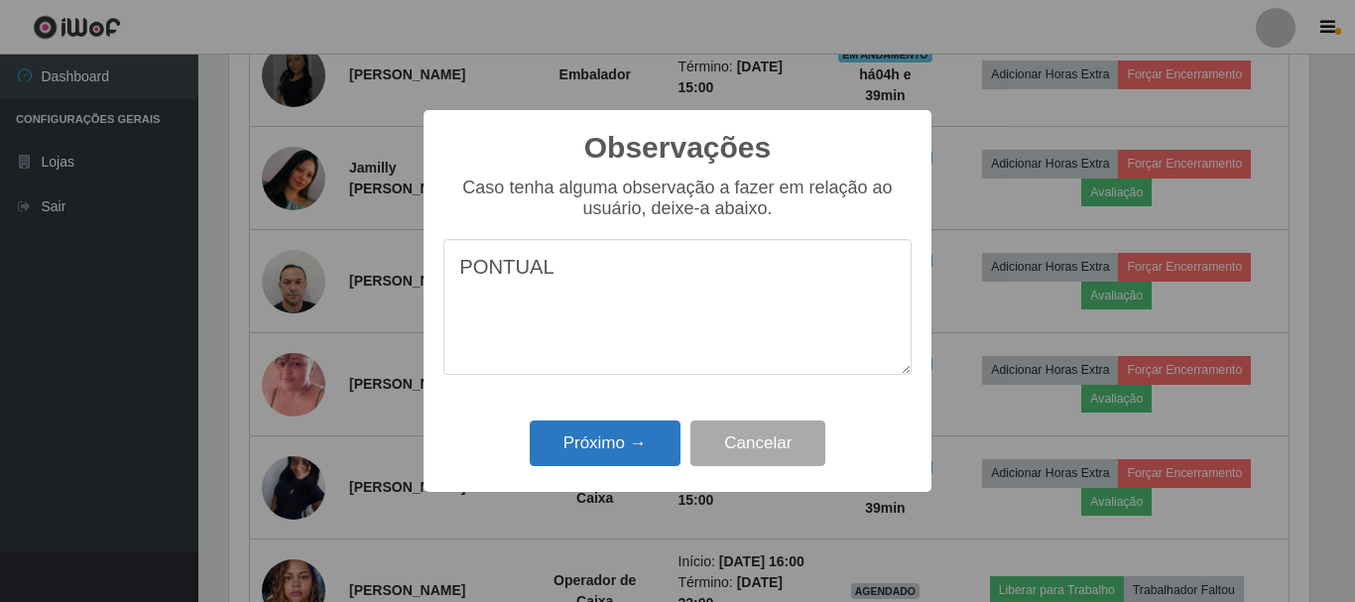
type textarea "PONTUAL"
click at [608, 450] on button "Próximo →" at bounding box center [605, 444] width 151 height 47
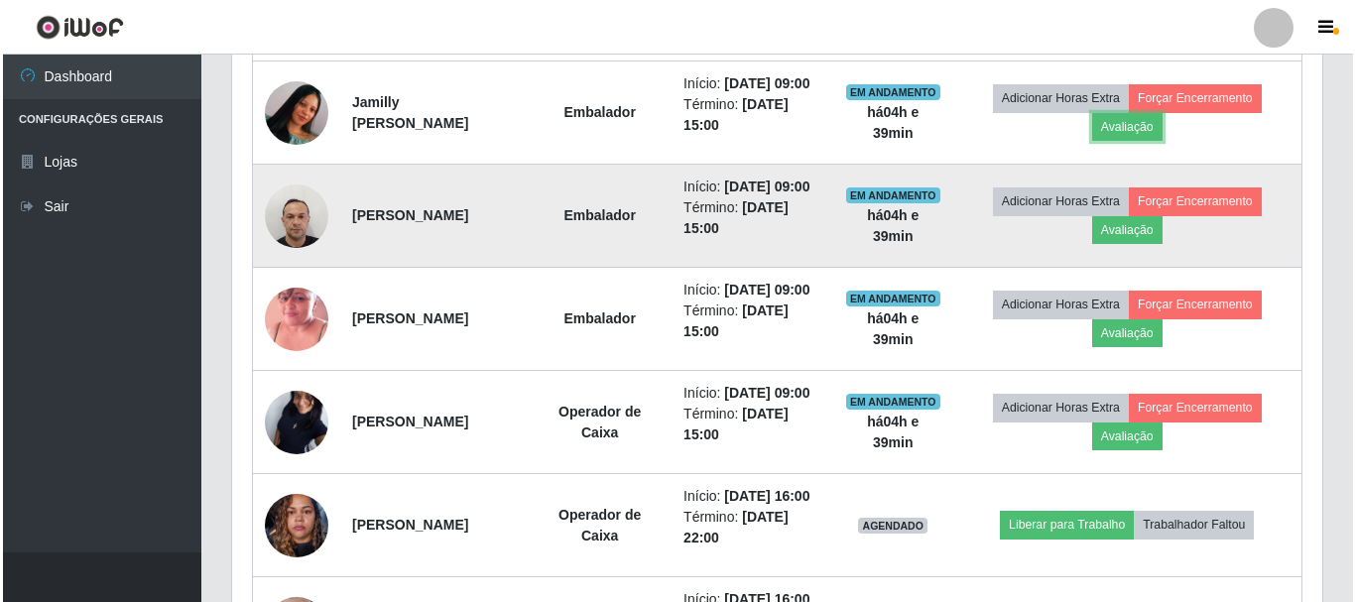
scroll to position [1354, 0]
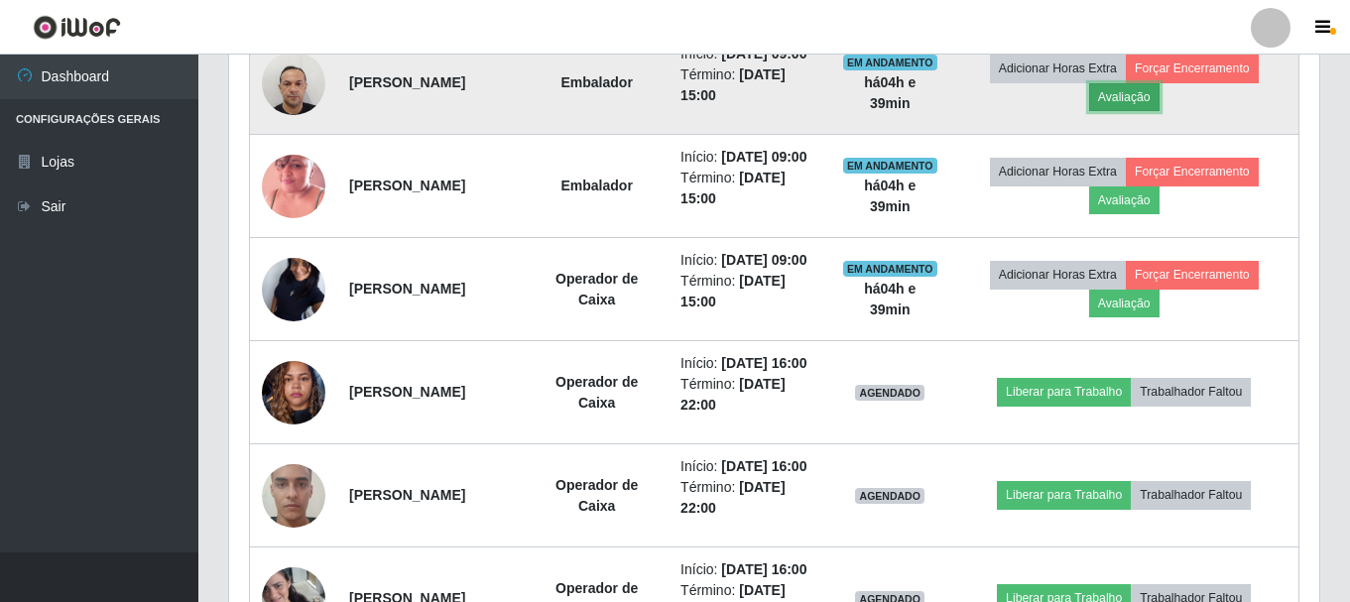
click at [1140, 111] on button "Avaliação" at bounding box center [1124, 97] width 70 height 28
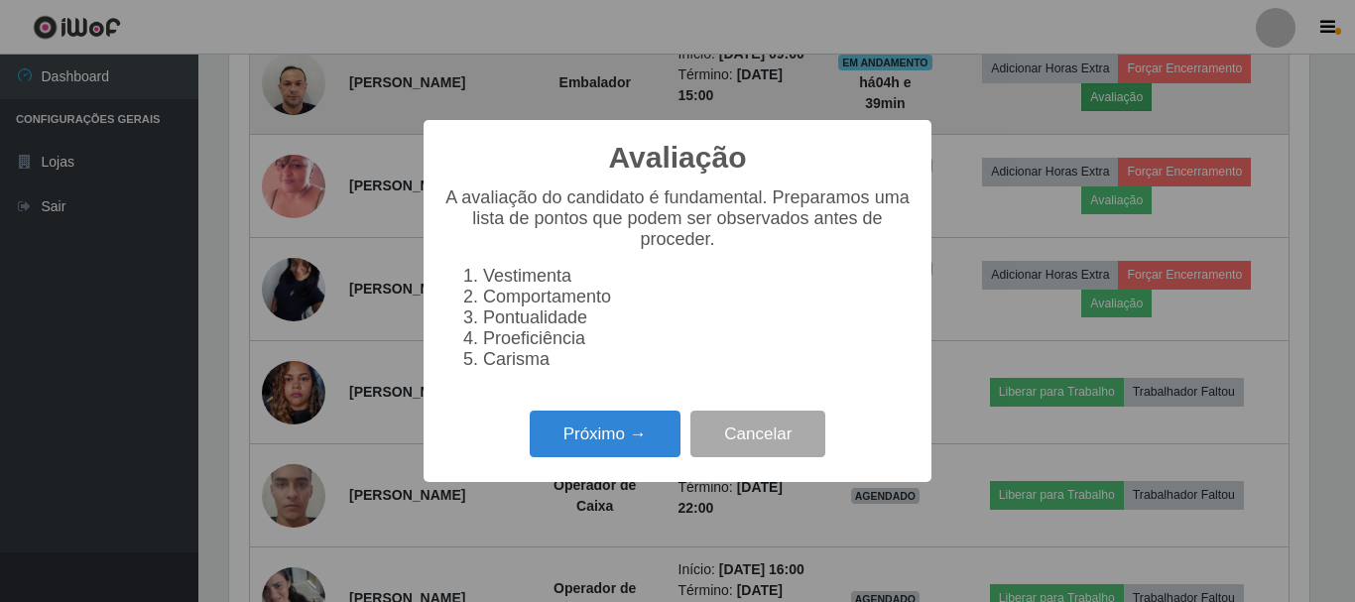
scroll to position [412, 1081]
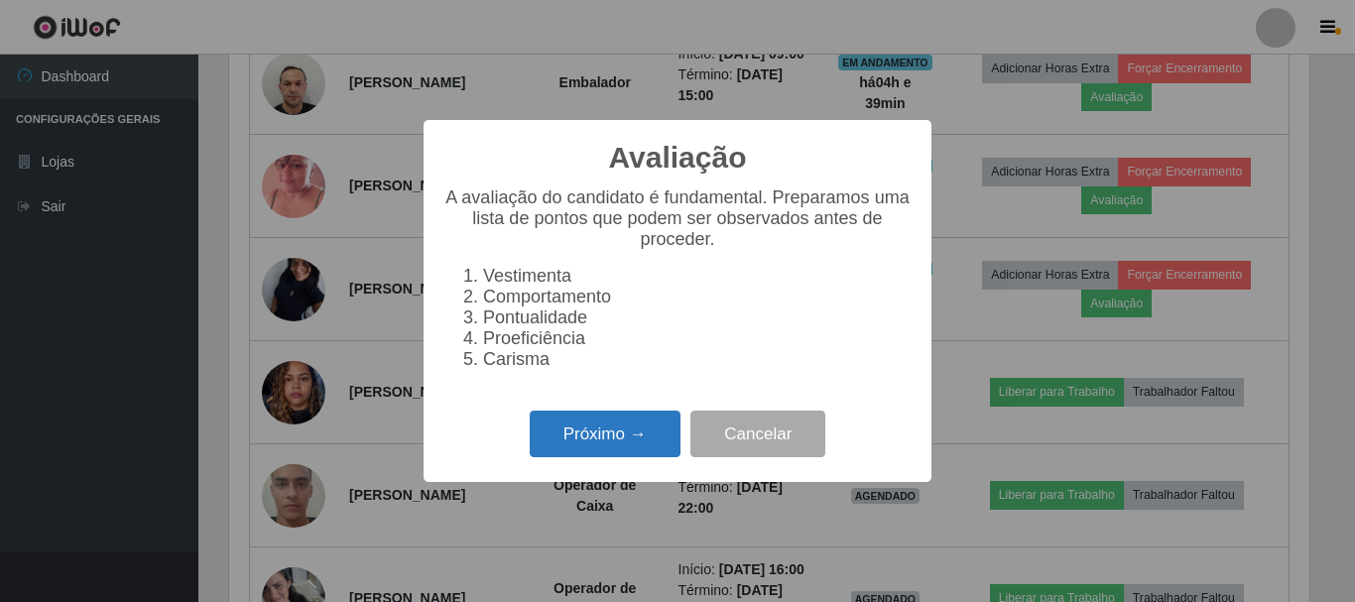
click at [643, 441] on button "Próximo →" at bounding box center [605, 434] width 151 height 47
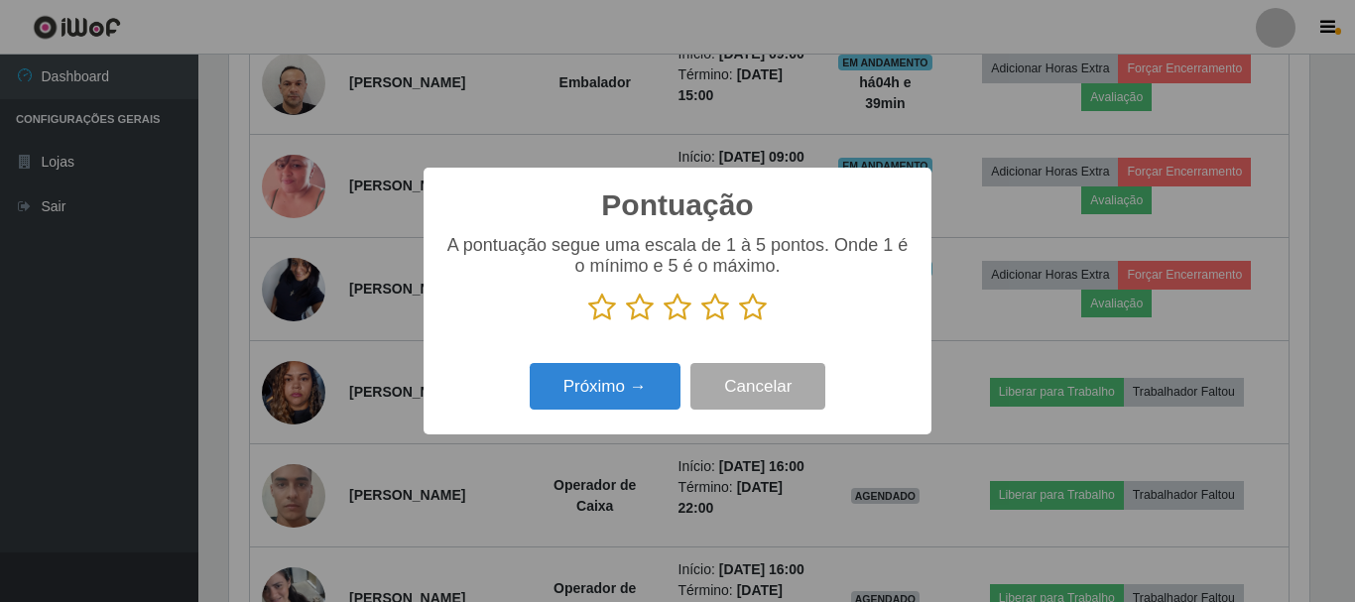
scroll to position [991804, 991135]
click at [760, 308] on icon at bounding box center [753, 308] width 28 height 30
click at [739, 322] on input "radio" at bounding box center [739, 322] width 0 height 0
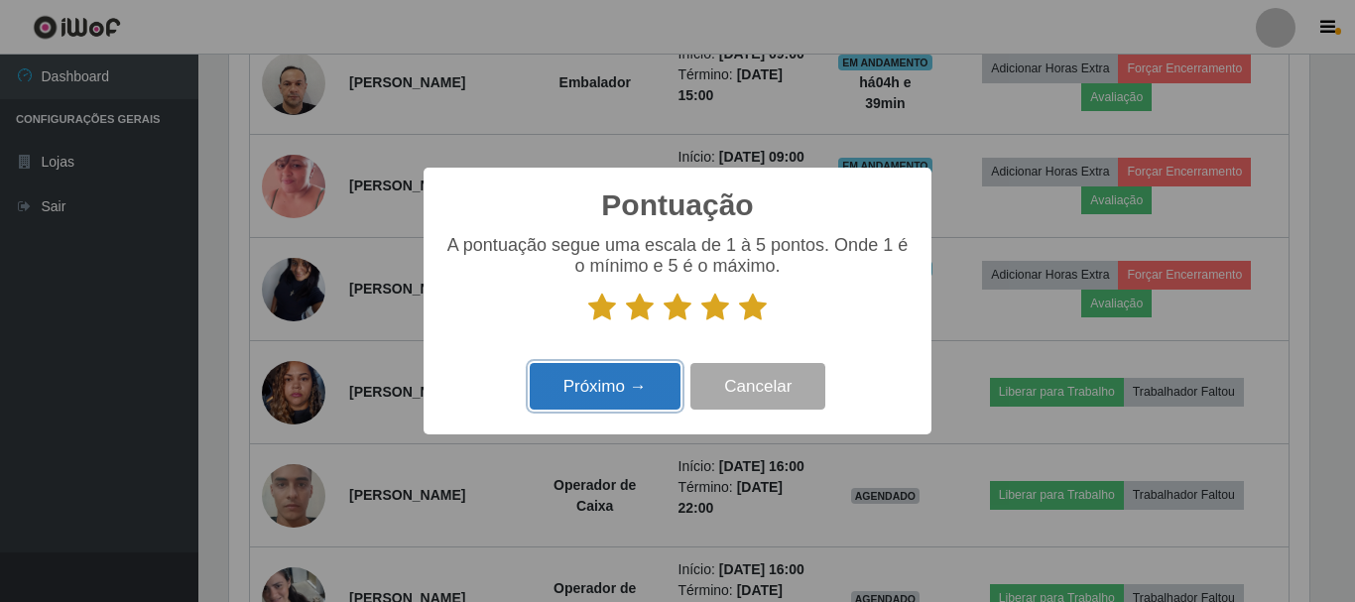
click at [619, 391] on button "Próximo →" at bounding box center [605, 386] width 151 height 47
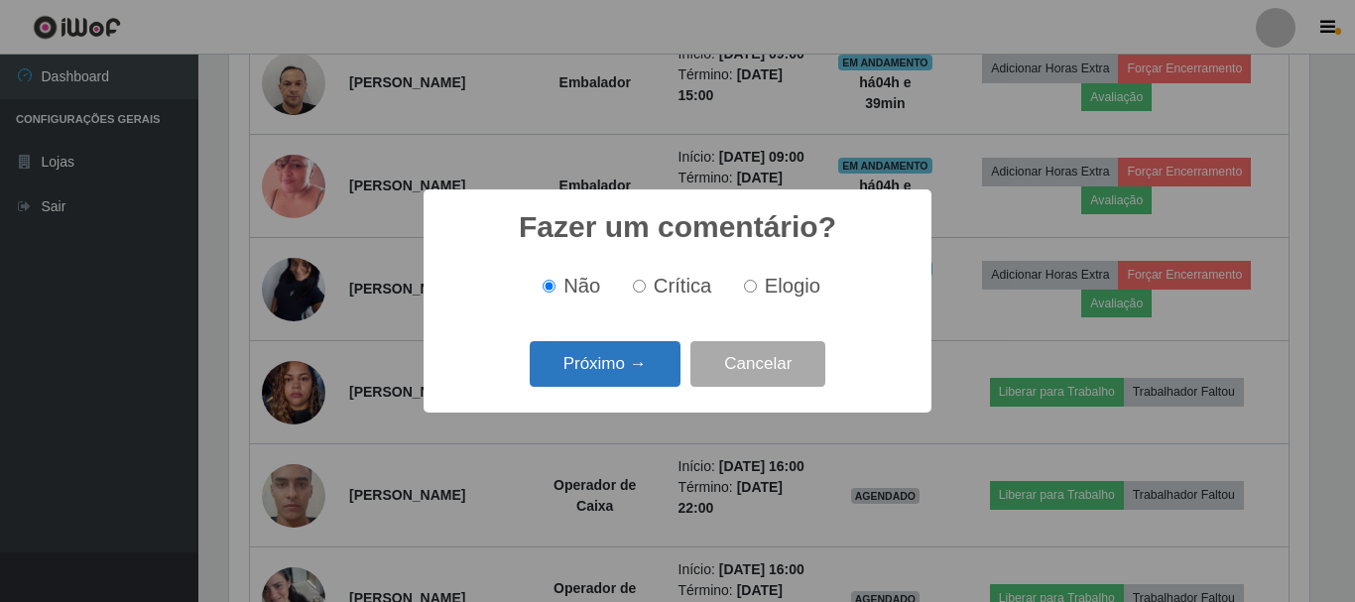
click at [629, 355] on button "Próximo →" at bounding box center [605, 364] width 151 height 47
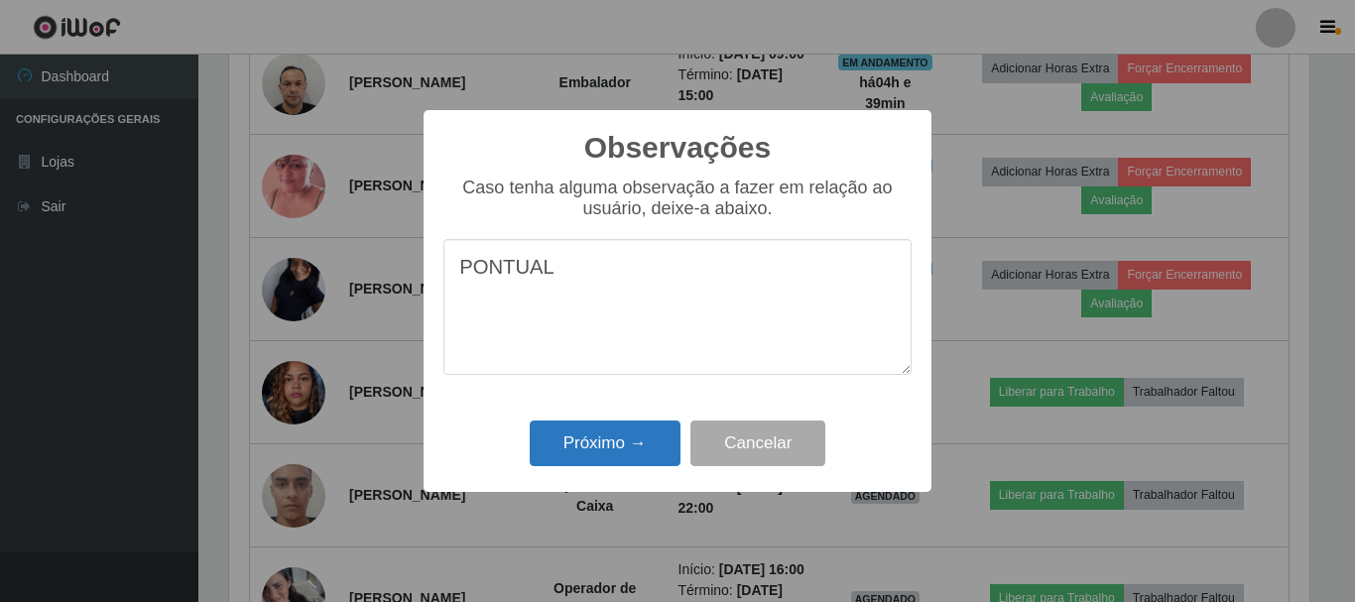
type textarea "PONTUAL"
click at [616, 446] on button "Próximo →" at bounding box center [605, 444] width 151 height 47
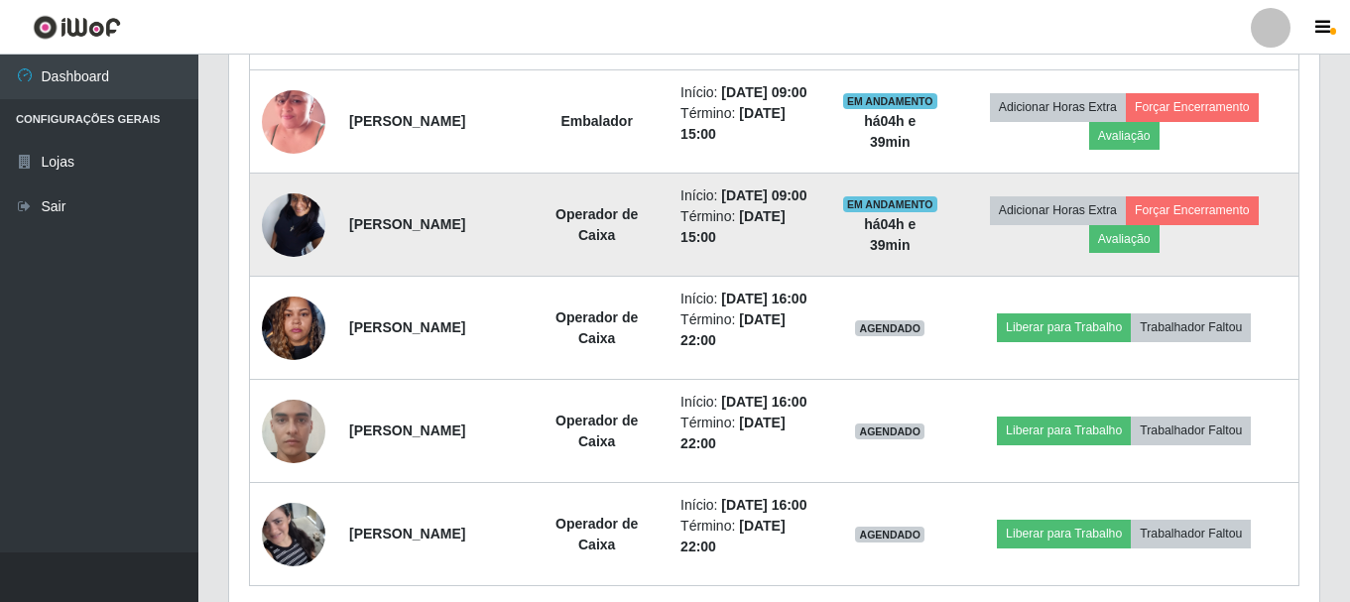
scroll to position [1454, 0]
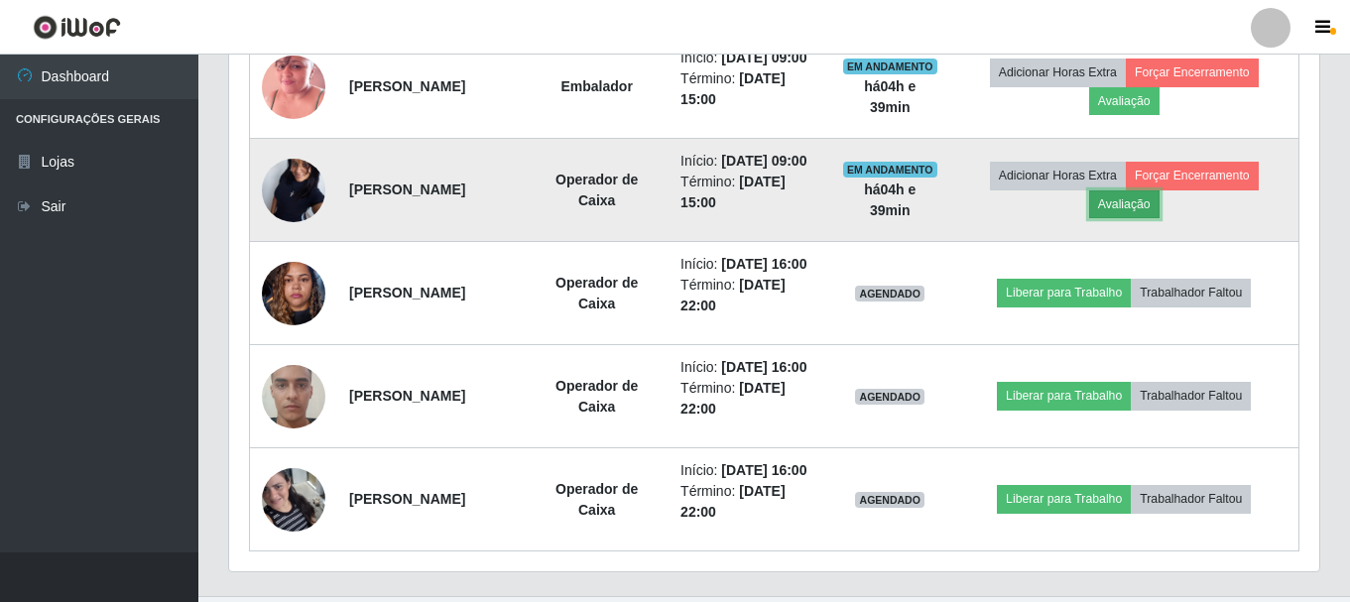
click at [1156, 218] on button "Avaliação" at bounding box center [1124, 205] width 70 height 28
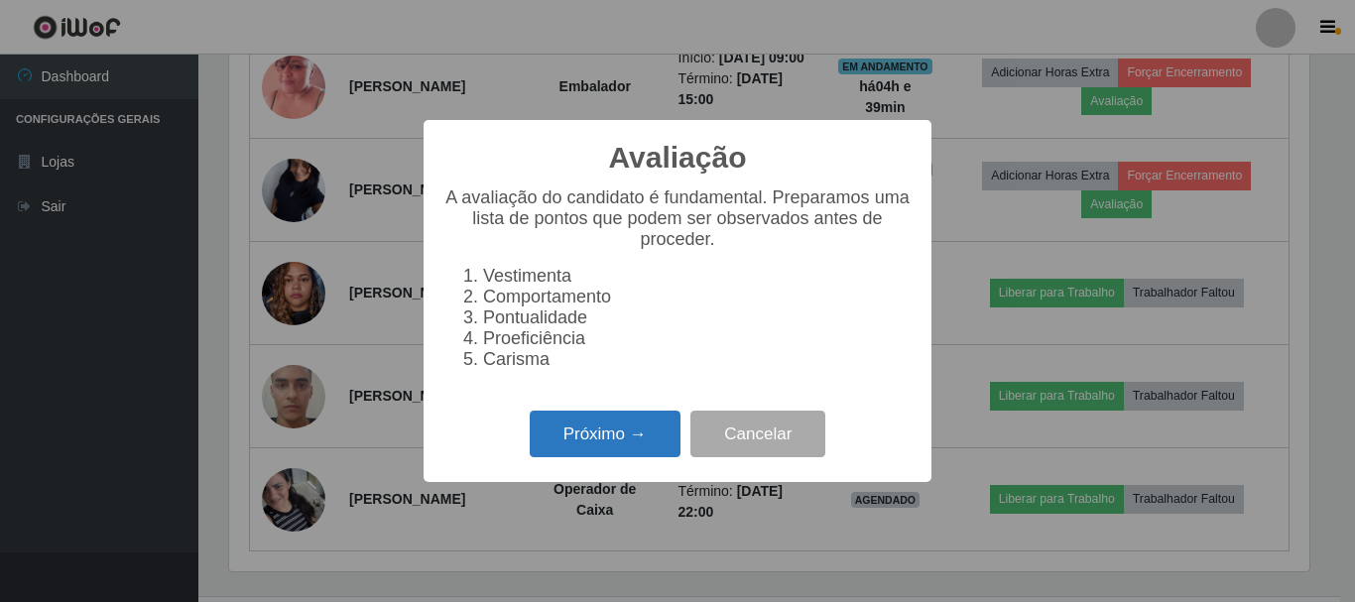
click at [557, 445] on button "Próximo →" at bounding box center [605, 434] width 151 height 47
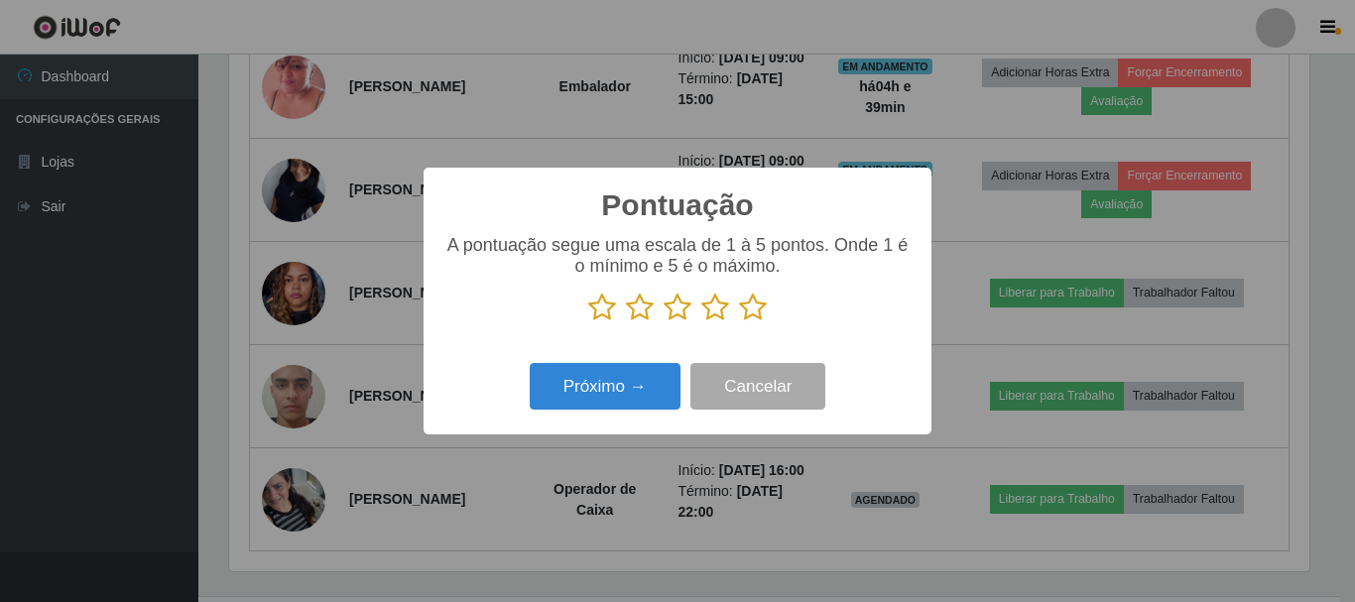
click at [755, 311] on icon at bounding box center [753, 308] width 28 height 30
click at [739, 322] on input "radio" at bounding box center [739, 322] width 0 height 0
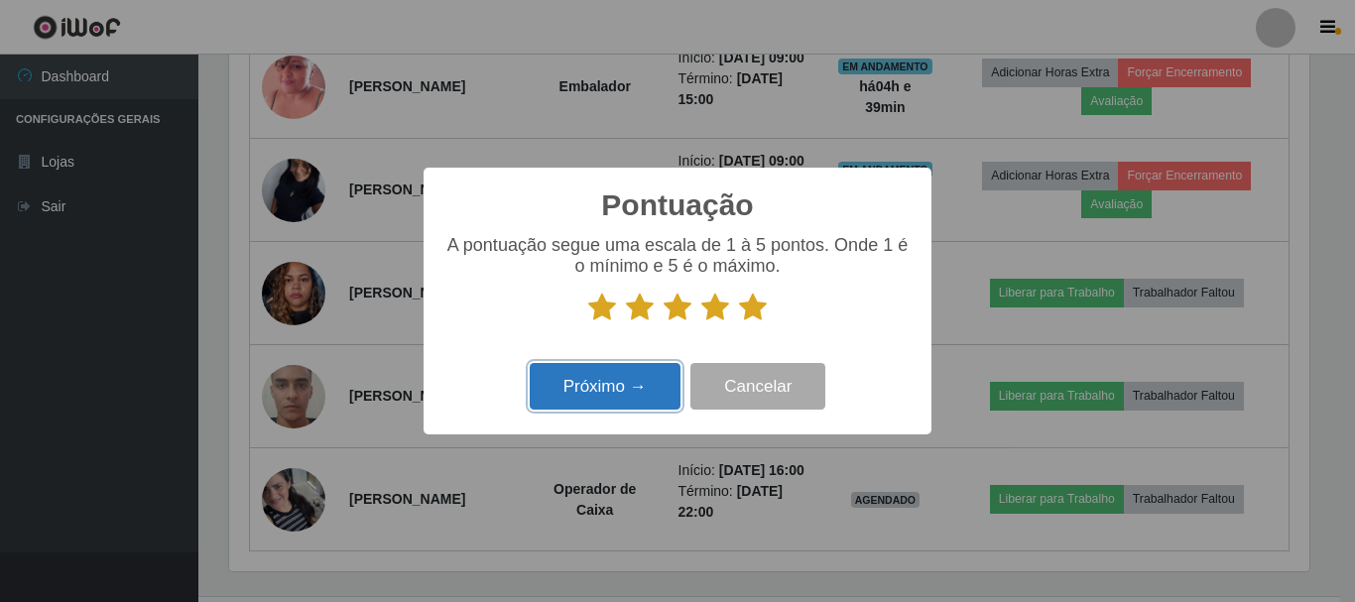
click at [610, 392] on button "Próximo →" at bounding box center [605, 386] width 151 height 47
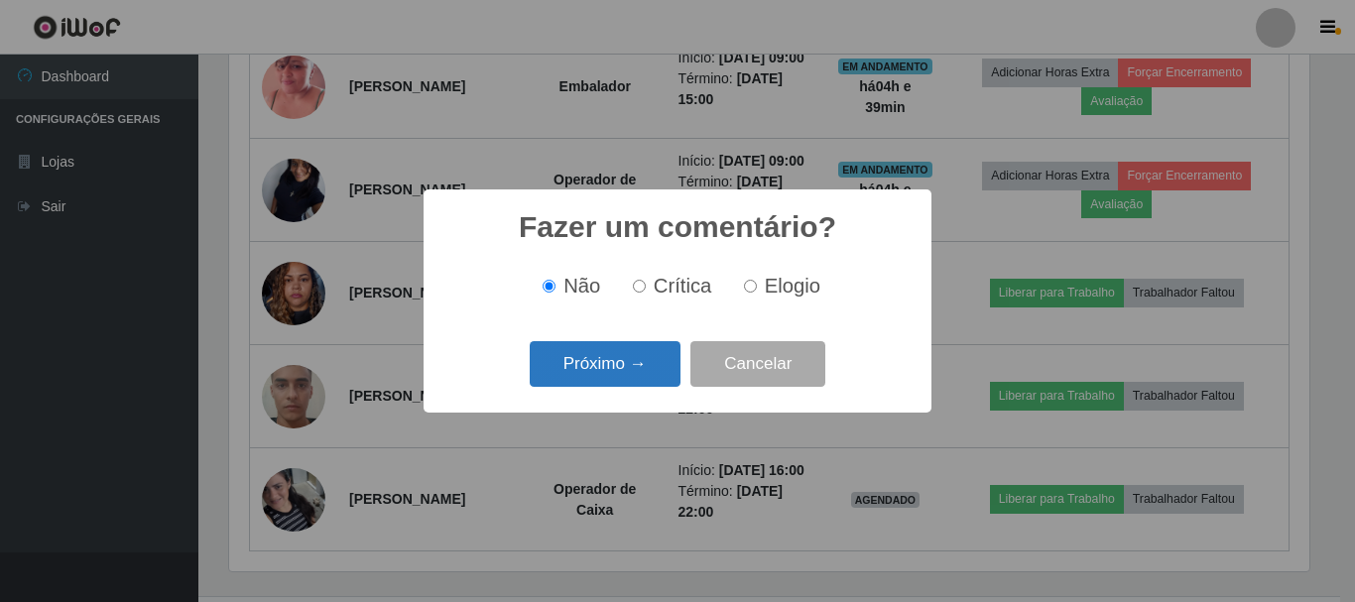
click at [617, 371] on button "Próximo →" at bounding box center [605, 364] width 151 height 47
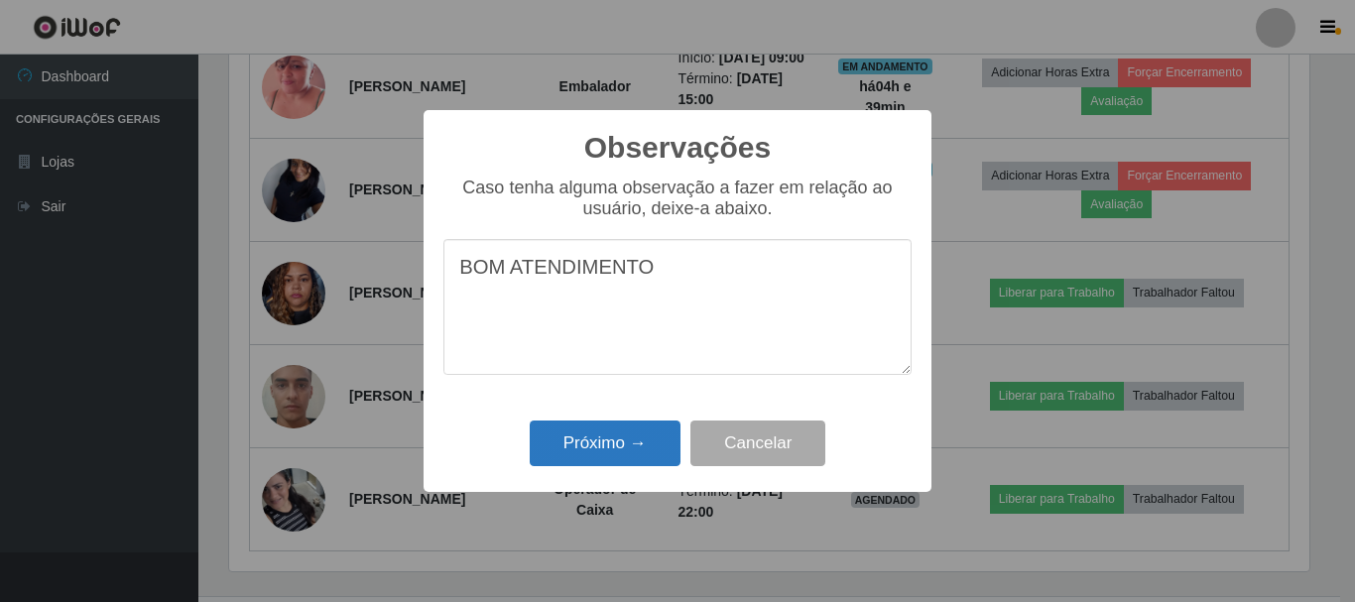
type textarea "BOM ATENDIMENTO"
click at [612, 431] on button "Próximo →" at bounding box center [605, 444] width 151 height 47
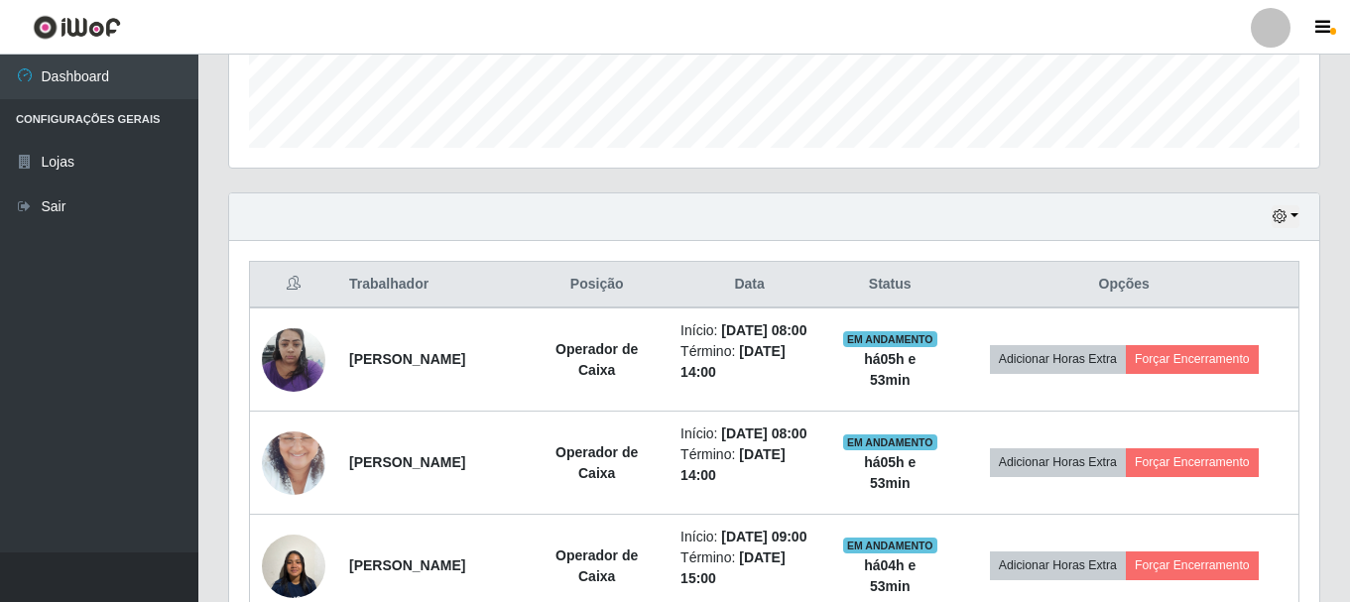
scroll to position [561, 0]
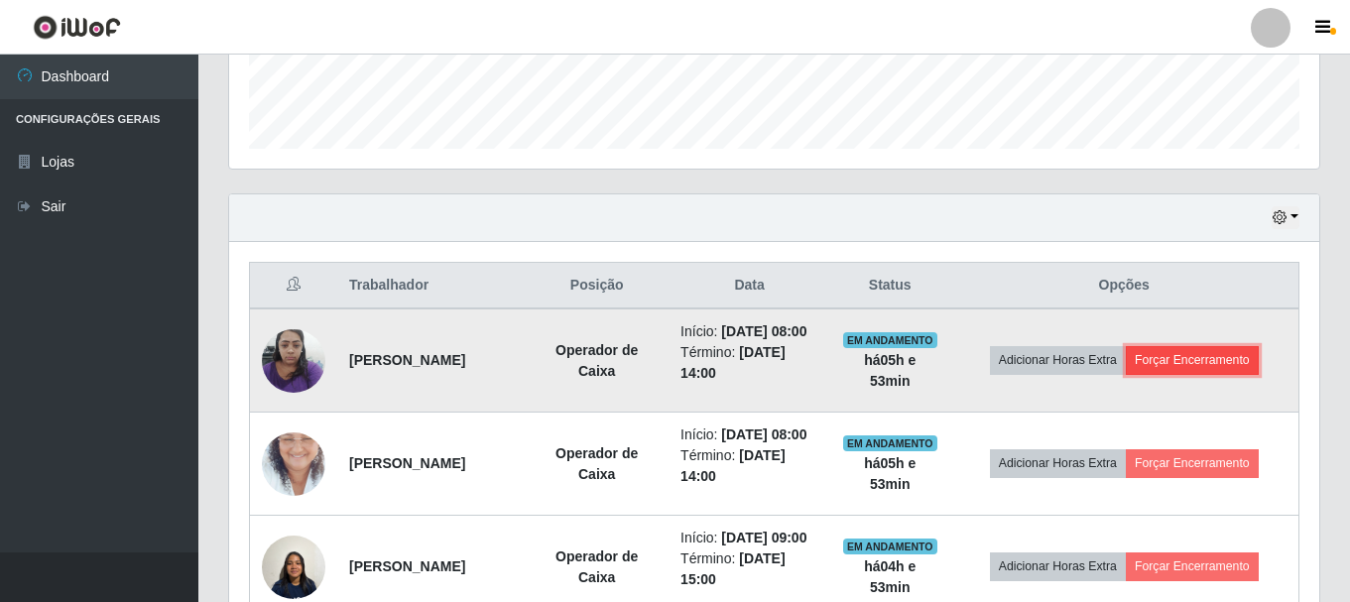
click at [1230, 373] on button "Forçar Encerramento" at bounding box center [1192, 360] width 133 height 28
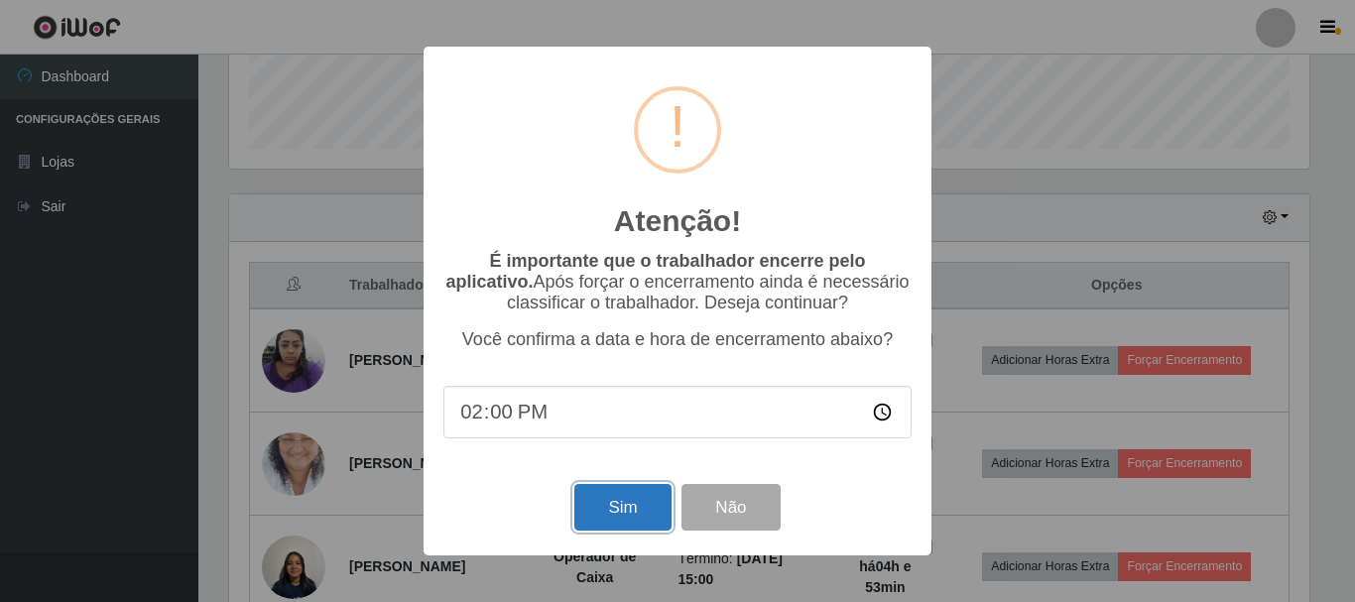
click at [605, 510] on button "Sim" at bounding box center [622, 507] width 96 height 47
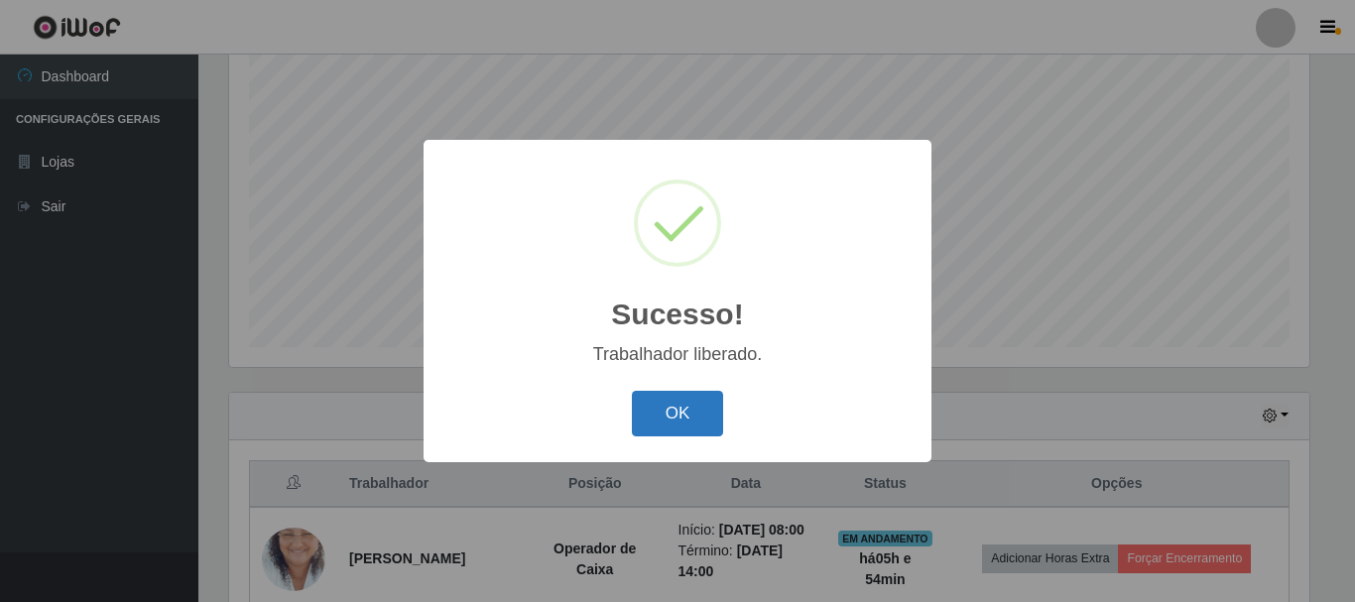
click at [685, 410] on button "OK" at bounding box center [678, 414] width 92 height 47
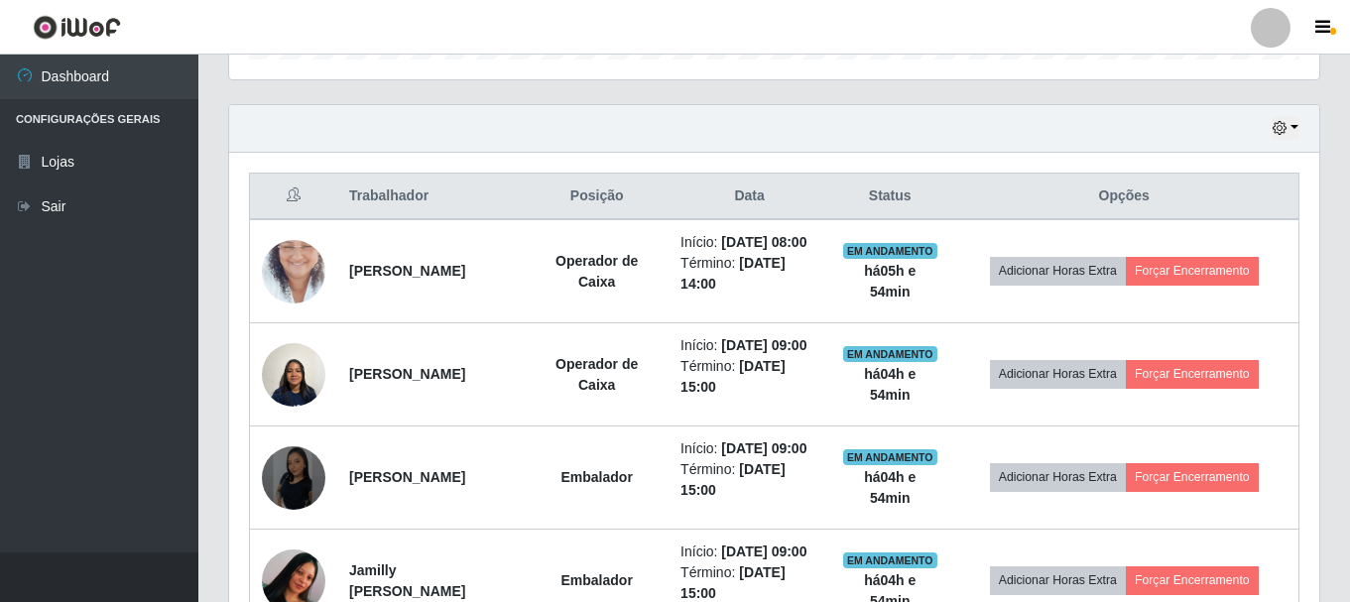
scroll to position [660, 0]
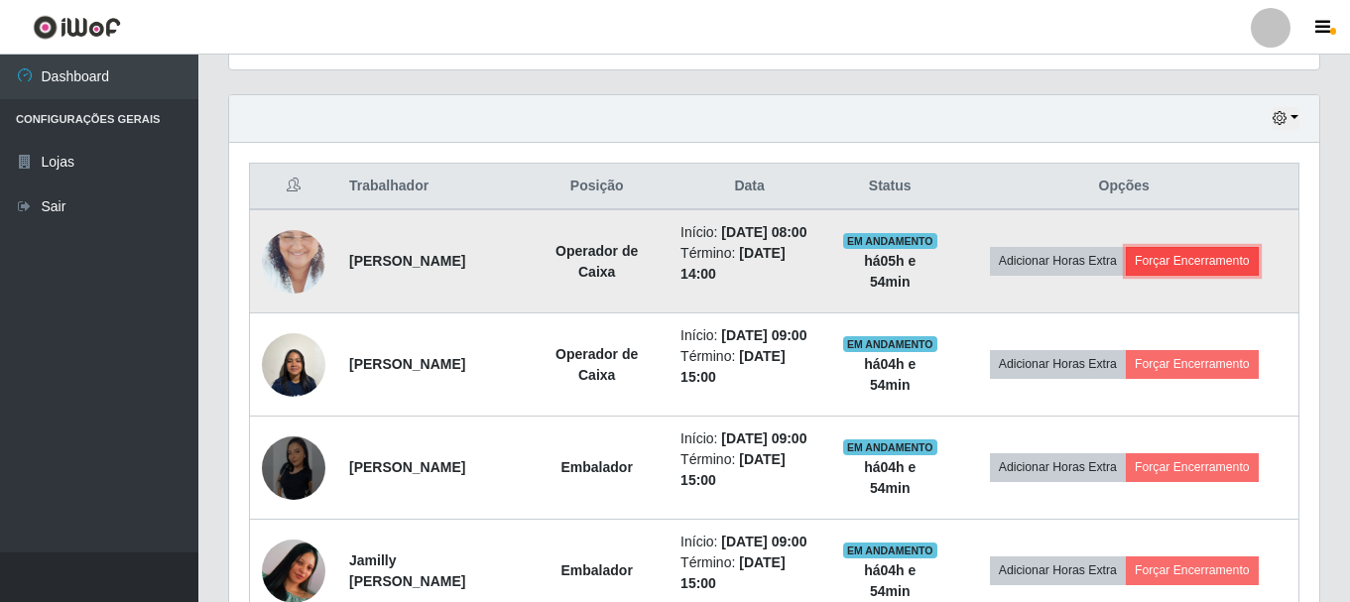
click at [1220, 273] on button "Forçar Encerramento" at bounding box center [1192, 261] width 133 height 28
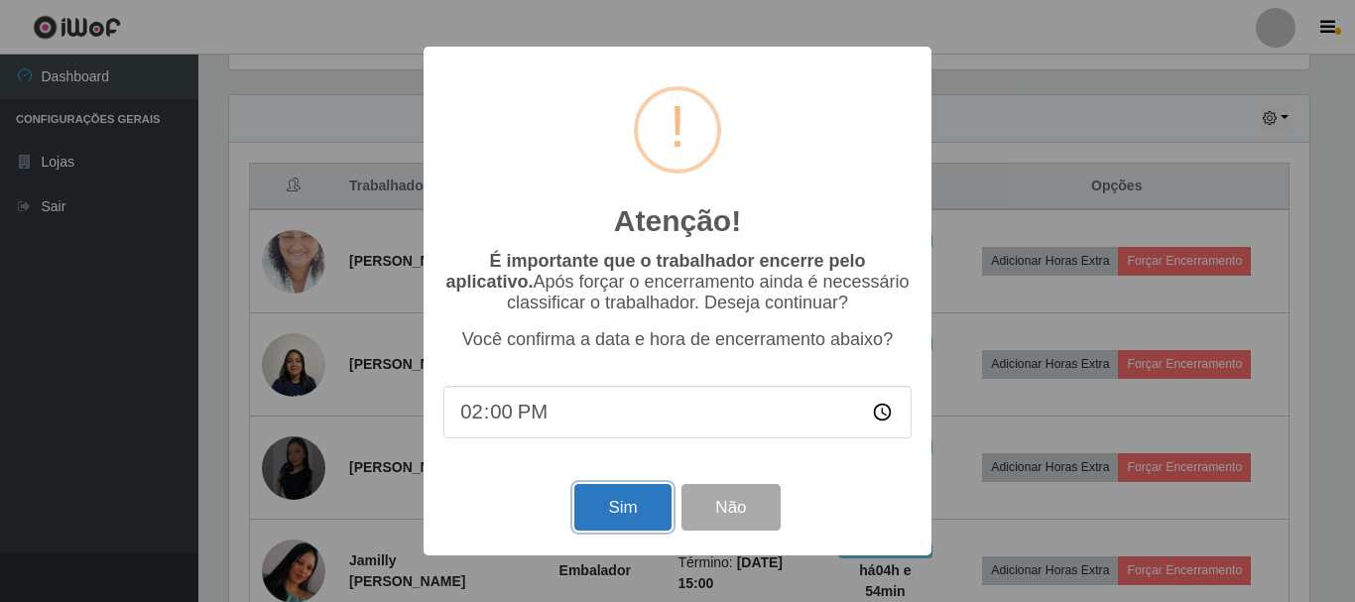
click at [636, 517] on button "Sim" at bounding box center [622, 507] width 96 height 47
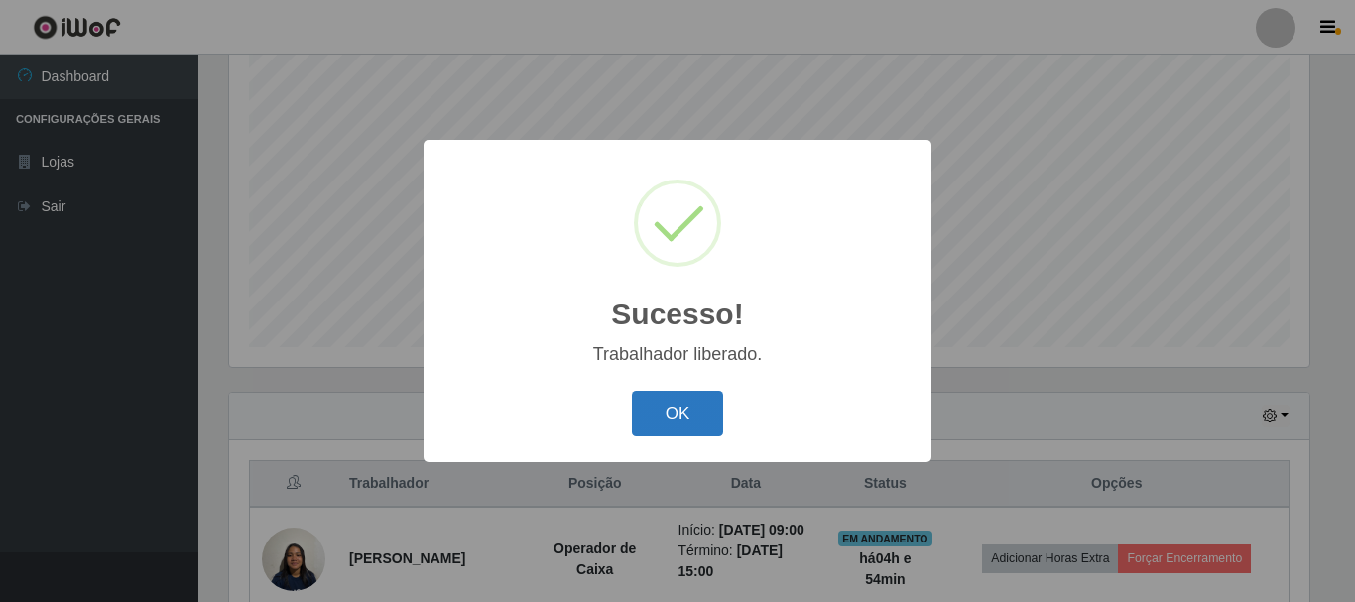
click at [686, 406] on button "OK" at bounding box center [678, 414] width 92 height 47
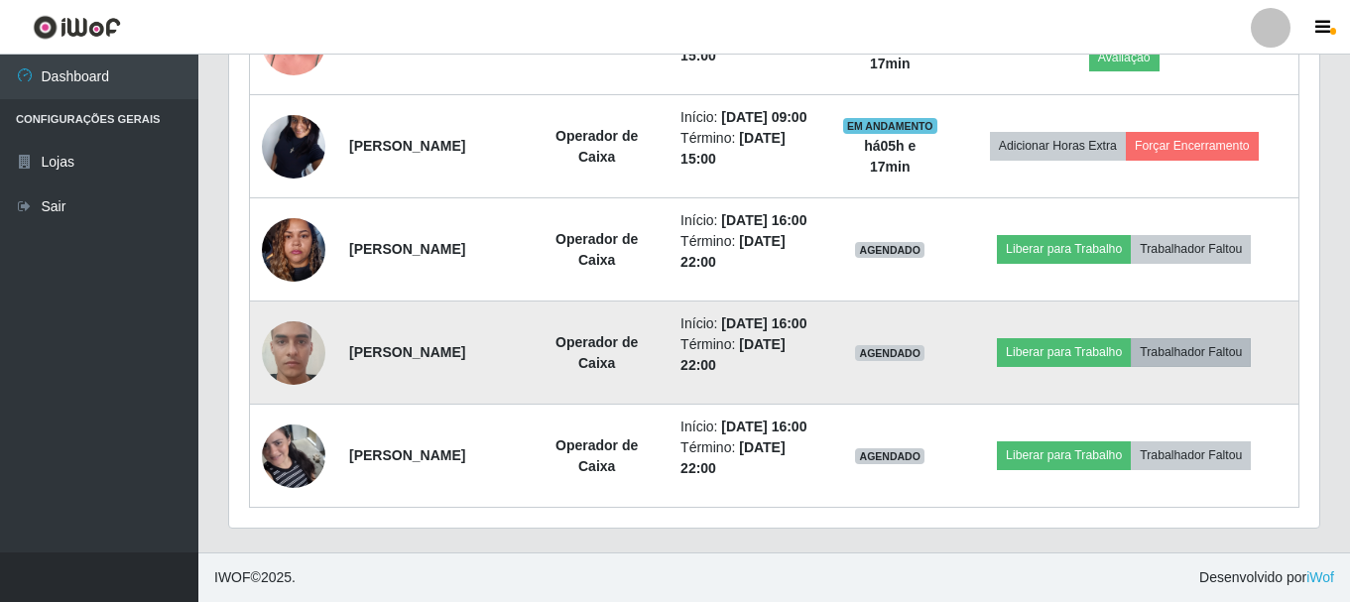
scroll to position [1478, 0]
